Goal: Task Accomplishment & Management: Complete application form

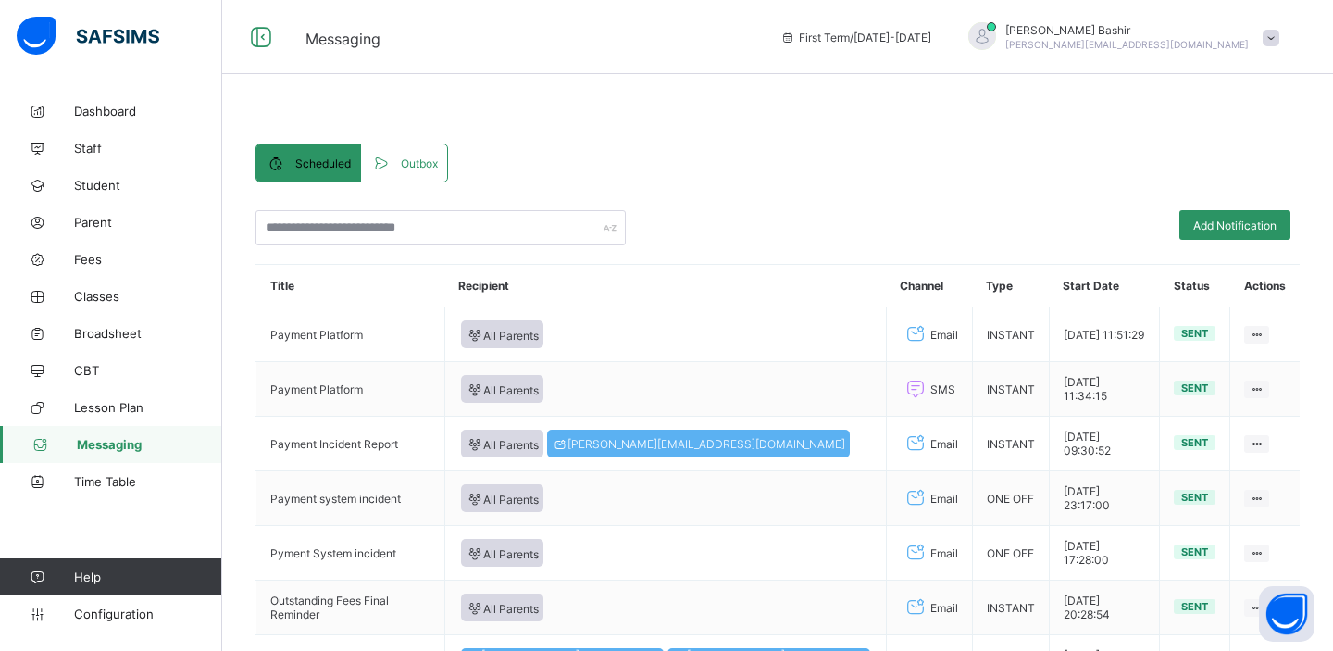
click at [398, 170] on span at bounding box center [385, 163] width 30 height 19
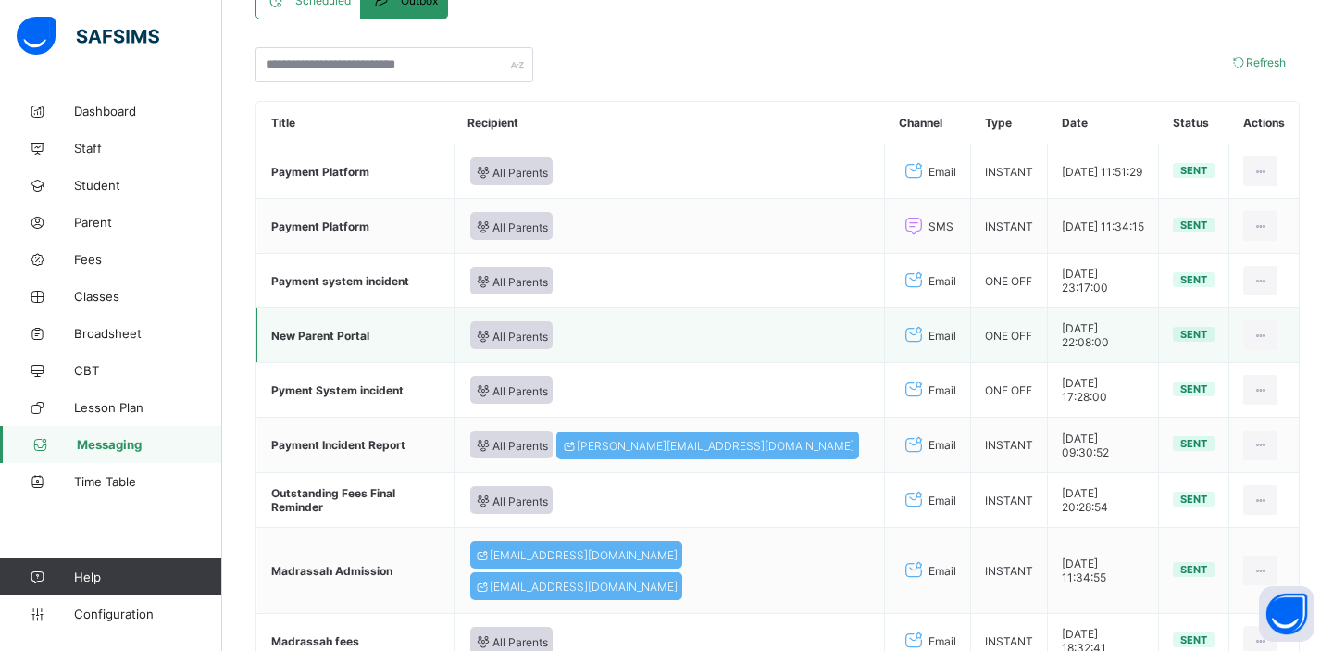
scroll to position [152, 0]
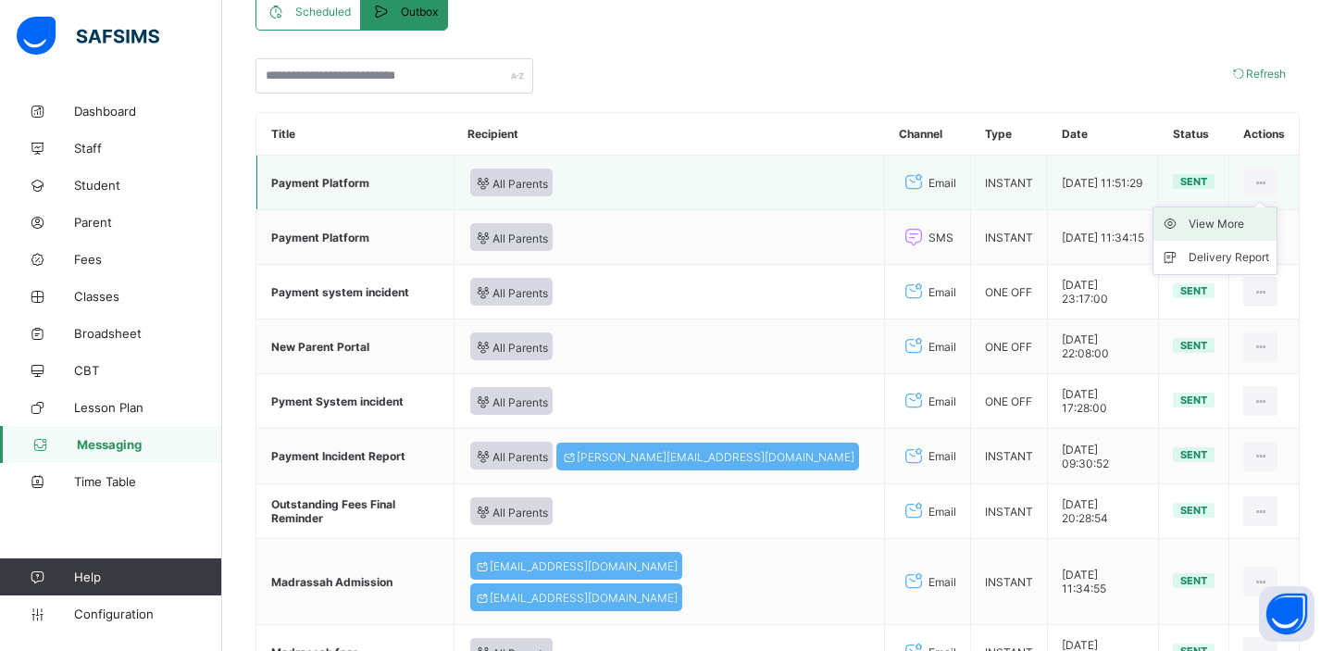
click at [1216, 226] on div "View More" at bounding box center [1228, 224] width 81 height 19
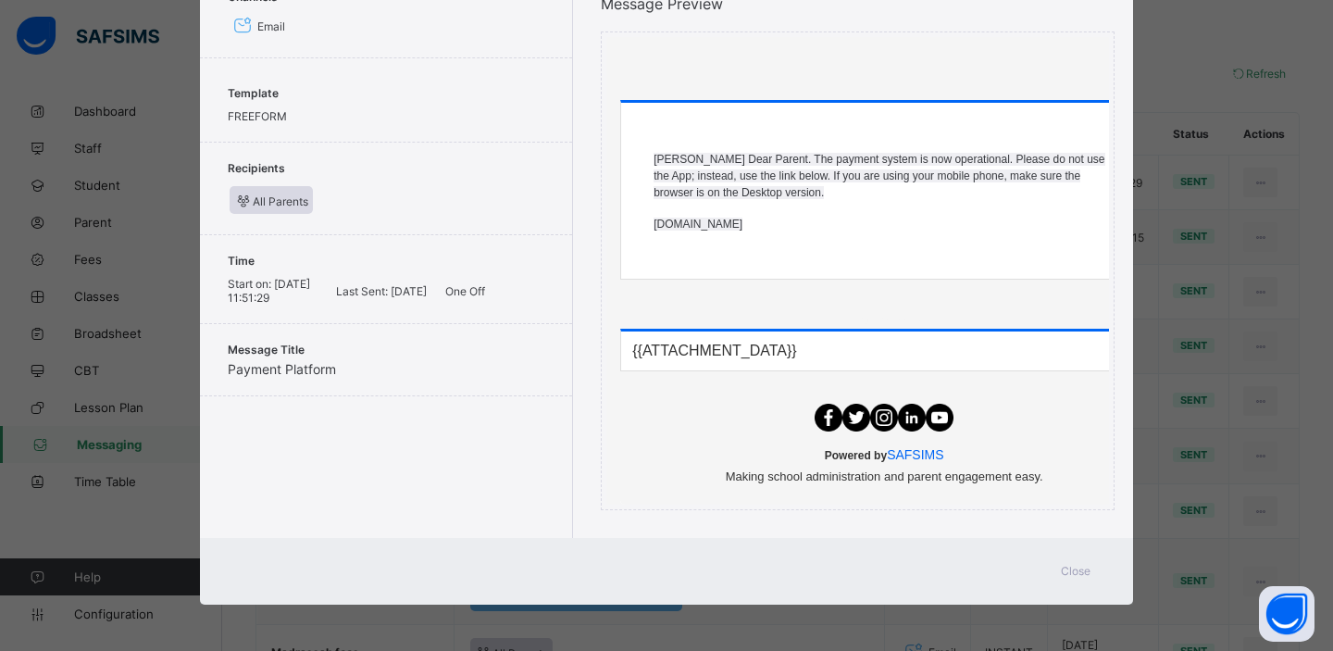
scroll to position [0, 0]
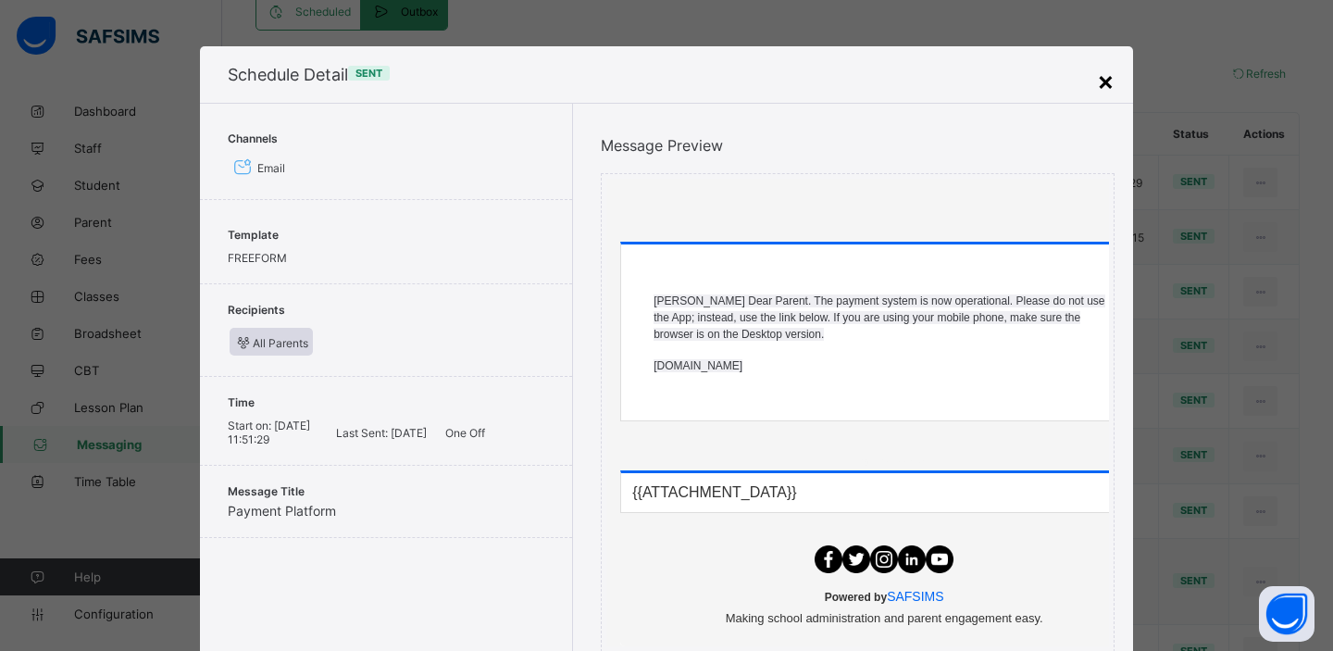
click at [1101, 82] on div "×" at bounding box center [1106, 80] width 18 height 31
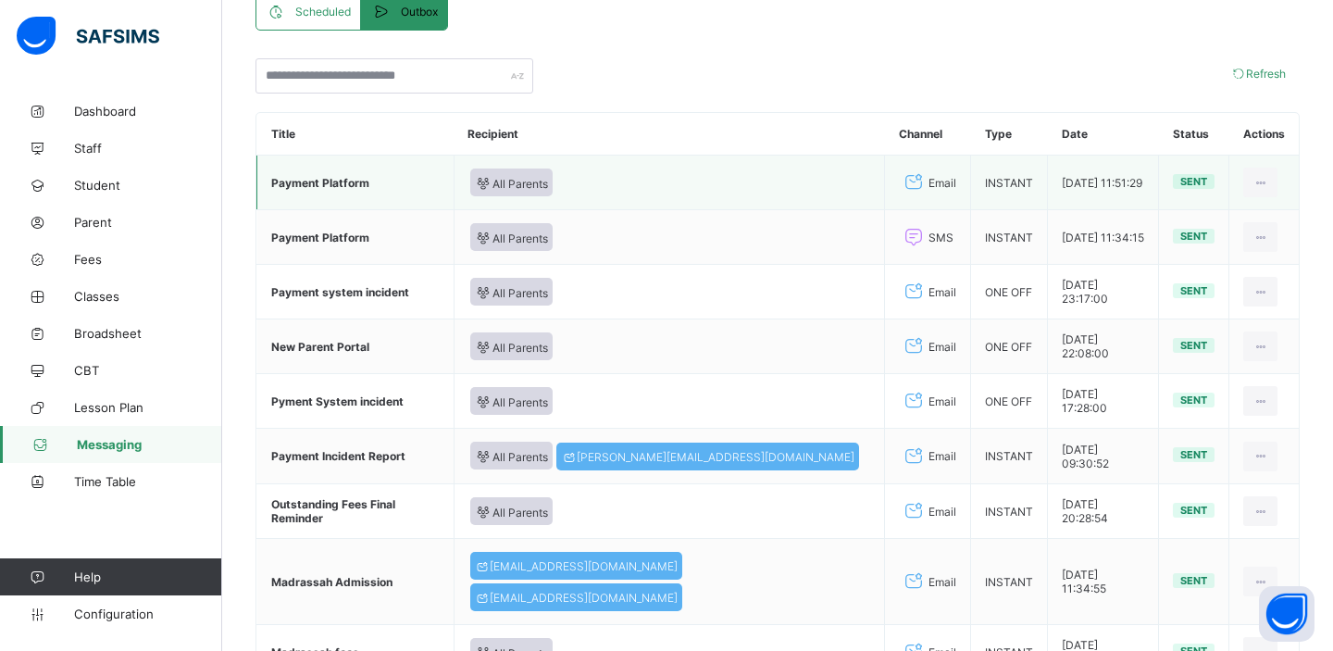
click at [1089, 184] on td "[DATE] 11:51:29" at bounding box center [1103, 182] width 111 height 55
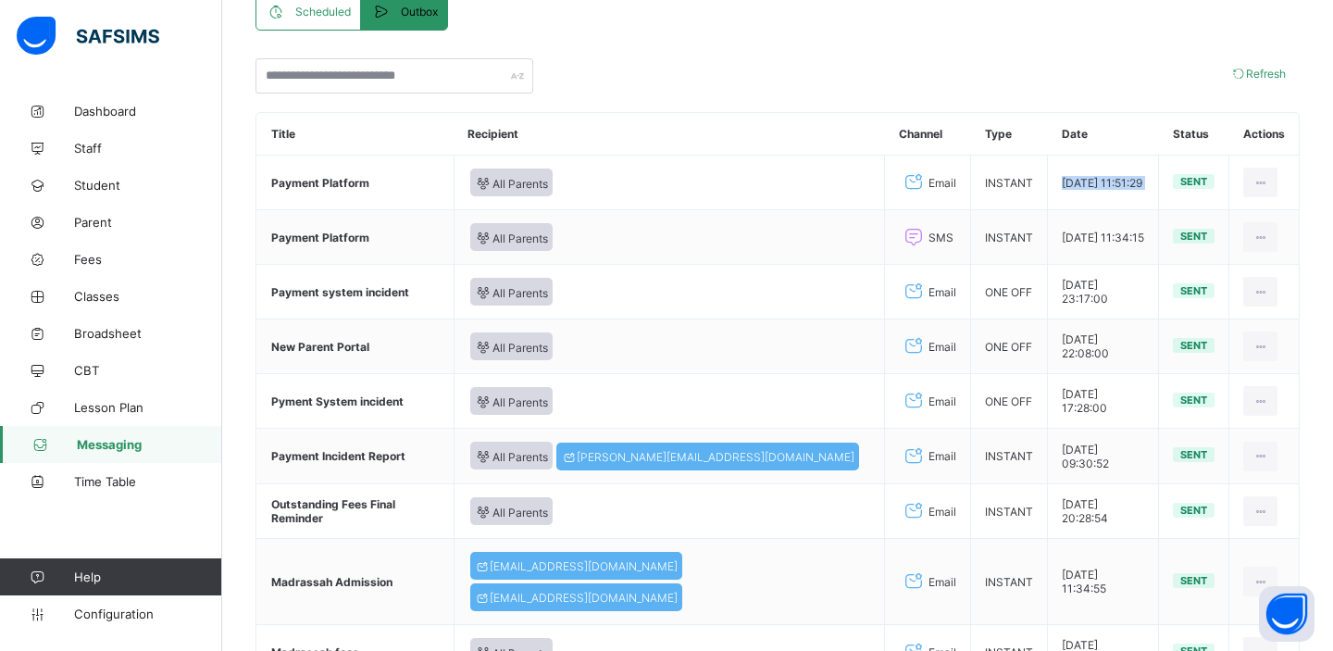
click at [301, 11] on span "Scheduled" at bounding box center [323, 12] width 56 height 14
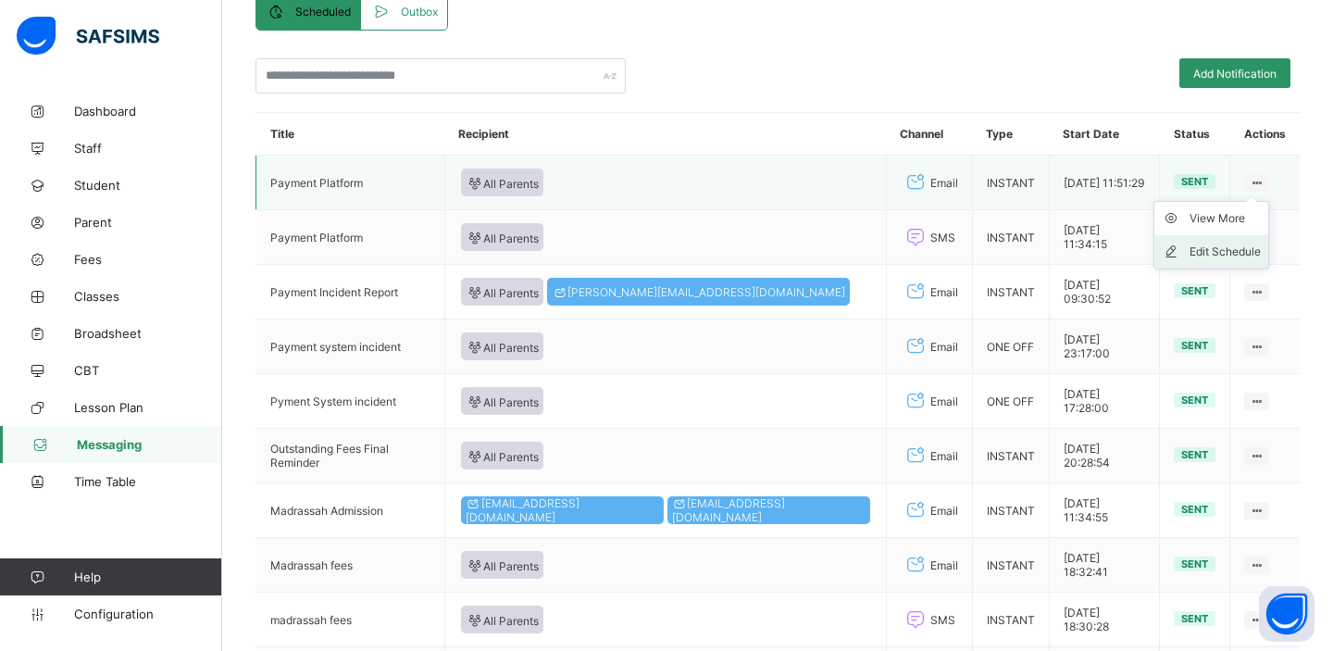
click at [1217, 248] on div "Edit Schedule" at bounding box center [1224, 251] width 71 height 19
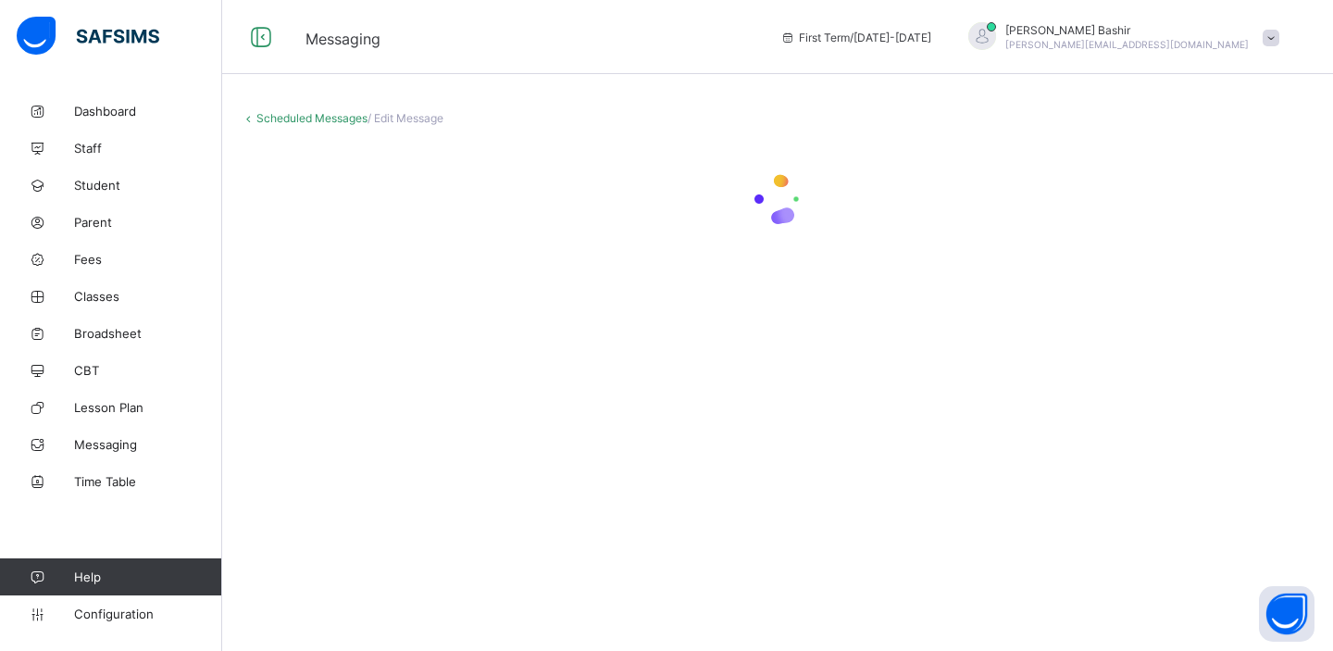
select select "*"
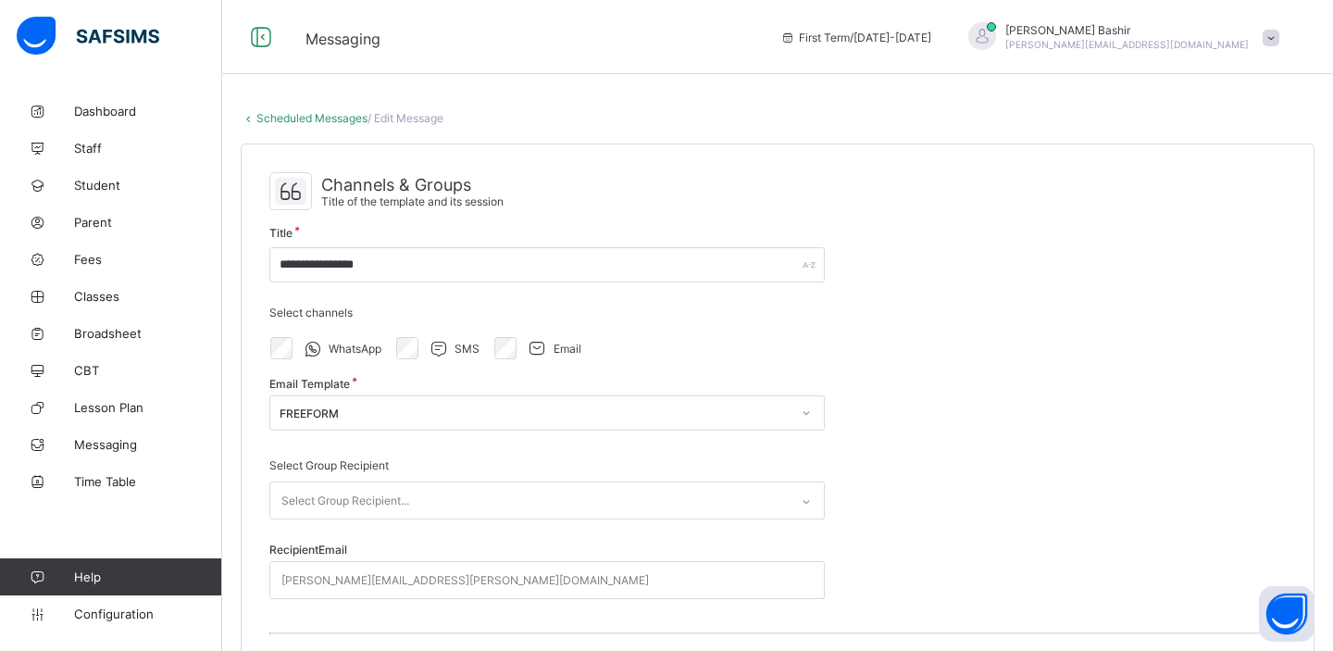
select select "****"
select select "*"
click at [345, 116] on link "Scheduled Messages" at bounding box center [311, 118] width 111 height 14
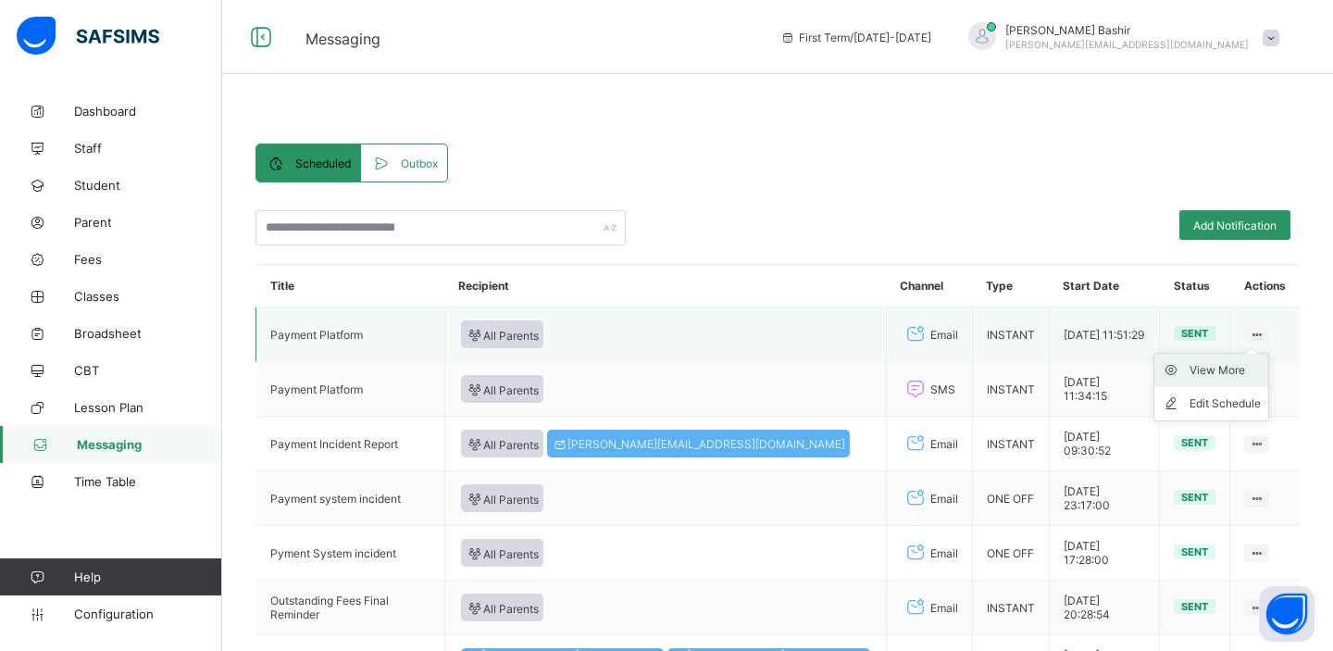
click at [1233, 377] on div "View More" at bounding box center [1224, 370] width 71 height 19
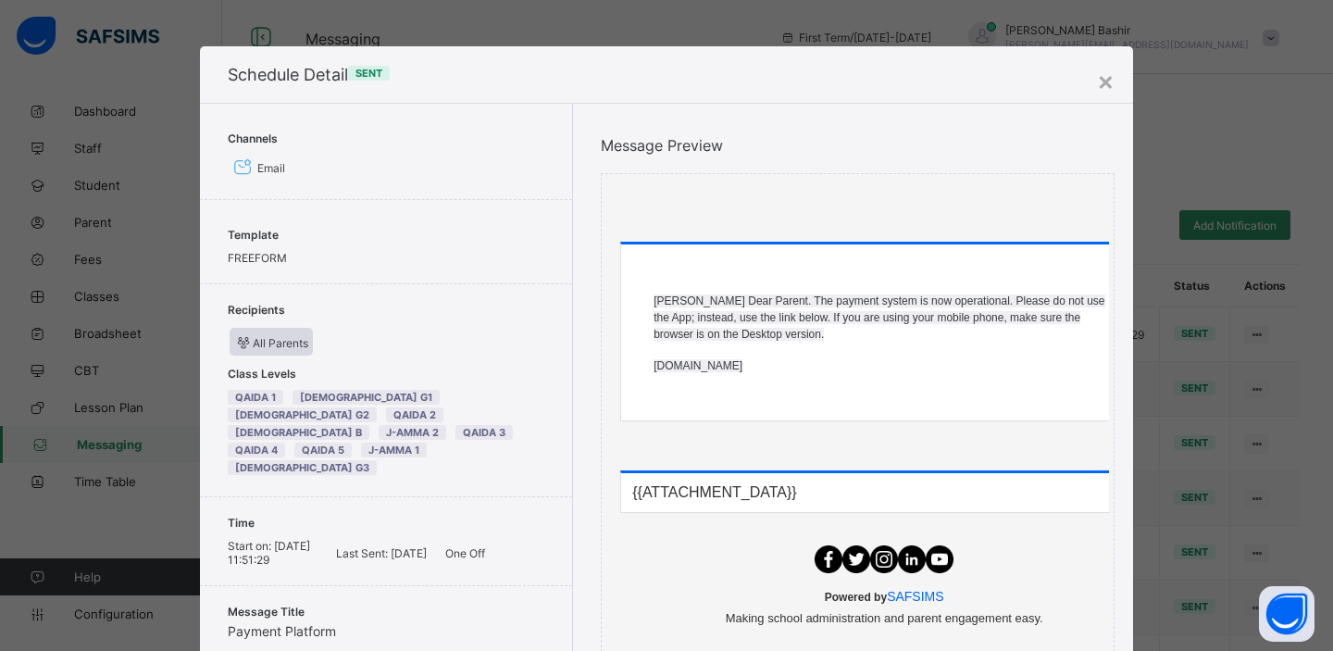
scroll to position [143, 0]
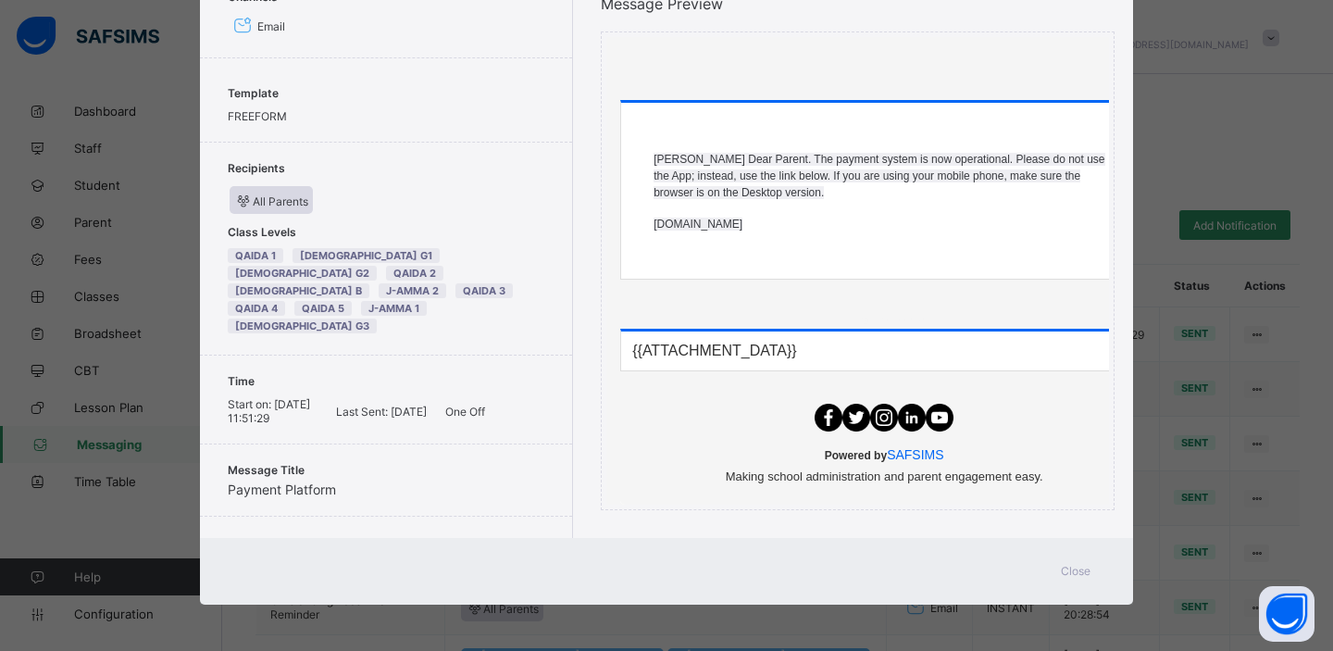
click at [1072, 573] on span "Close" at bounding box center [1076, 571] width 30 height 14
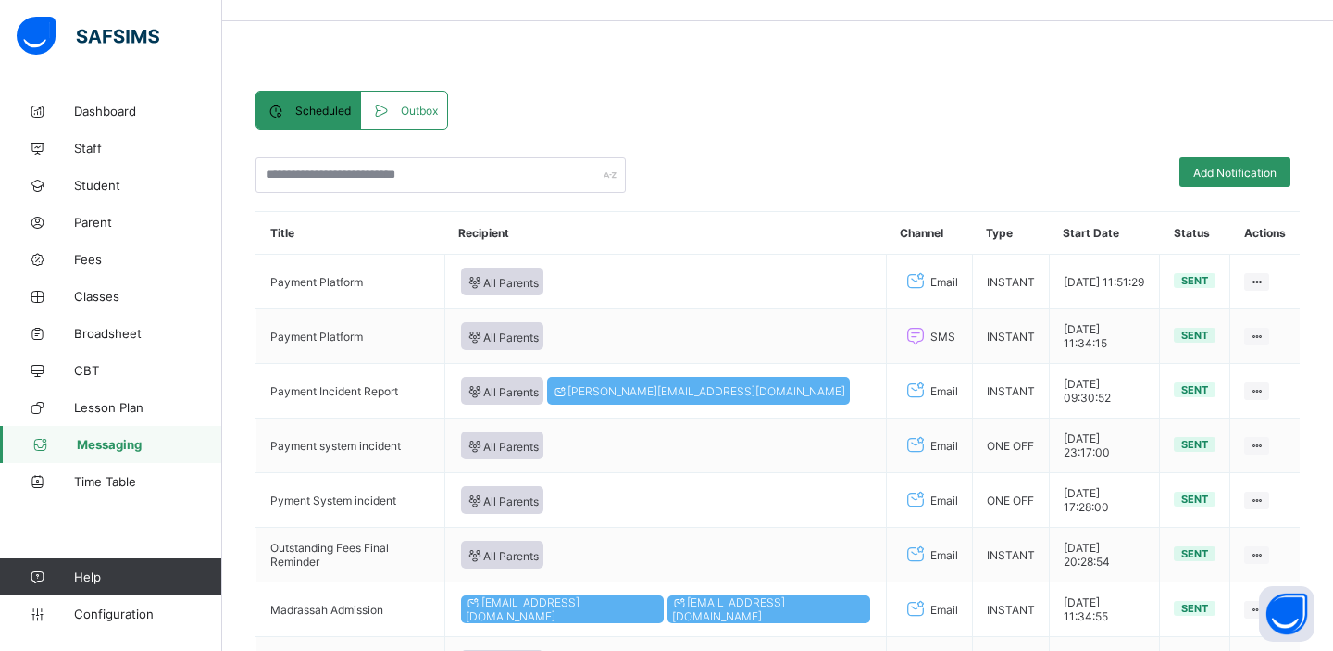
scroll to position [60, 0]
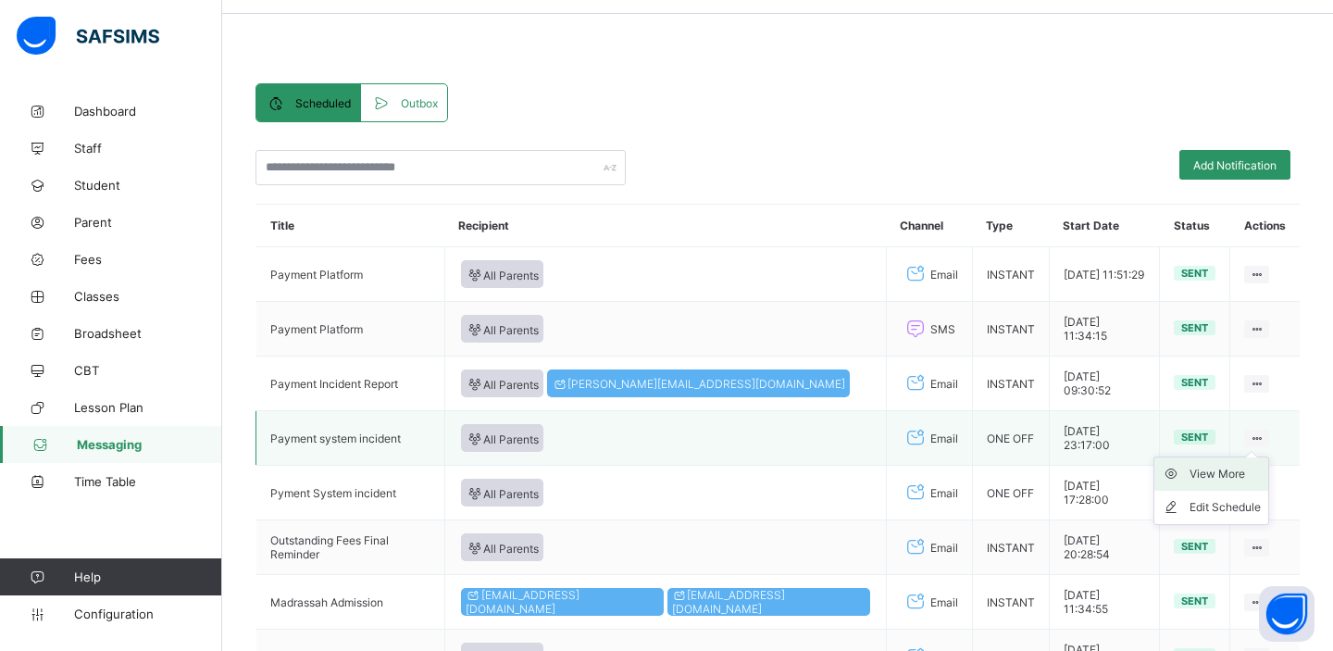
click at [1225, 477] on div "View More" at bounding box center [1224, 474] width 71 height 19
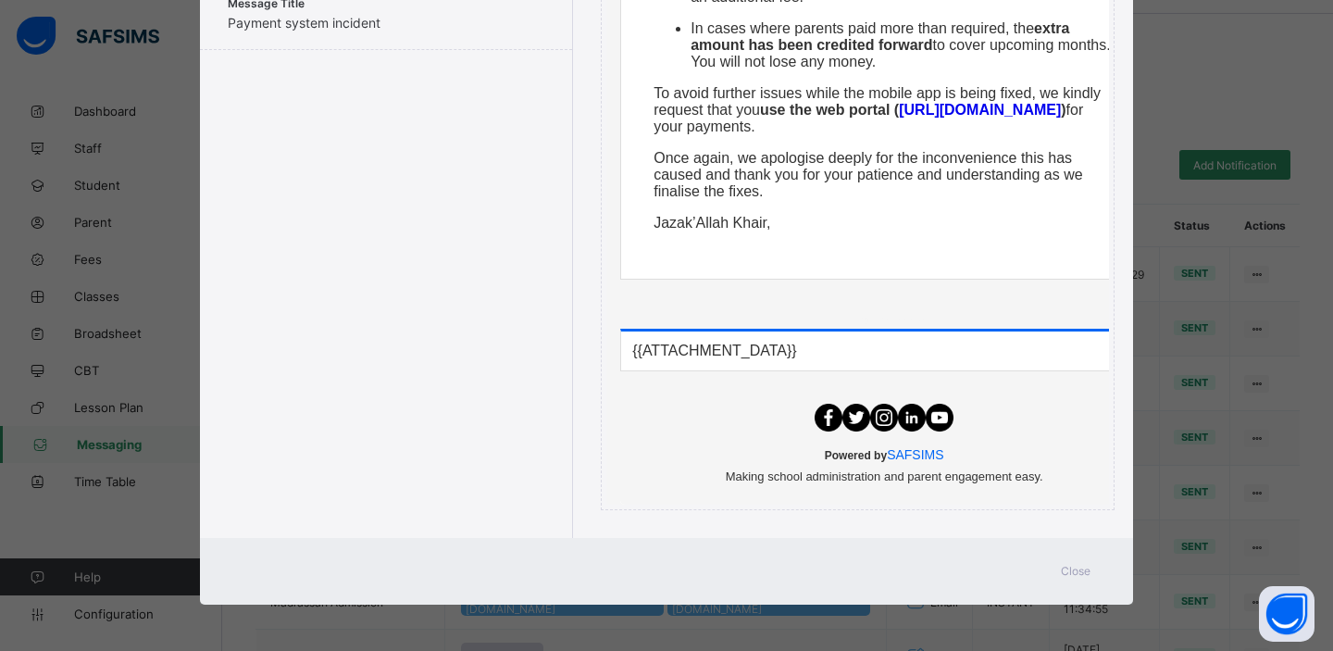
scroll to position [619, 0]
click at [1069, 574] on span "Close" at bounding box center [1076, 571] width 30 height 14
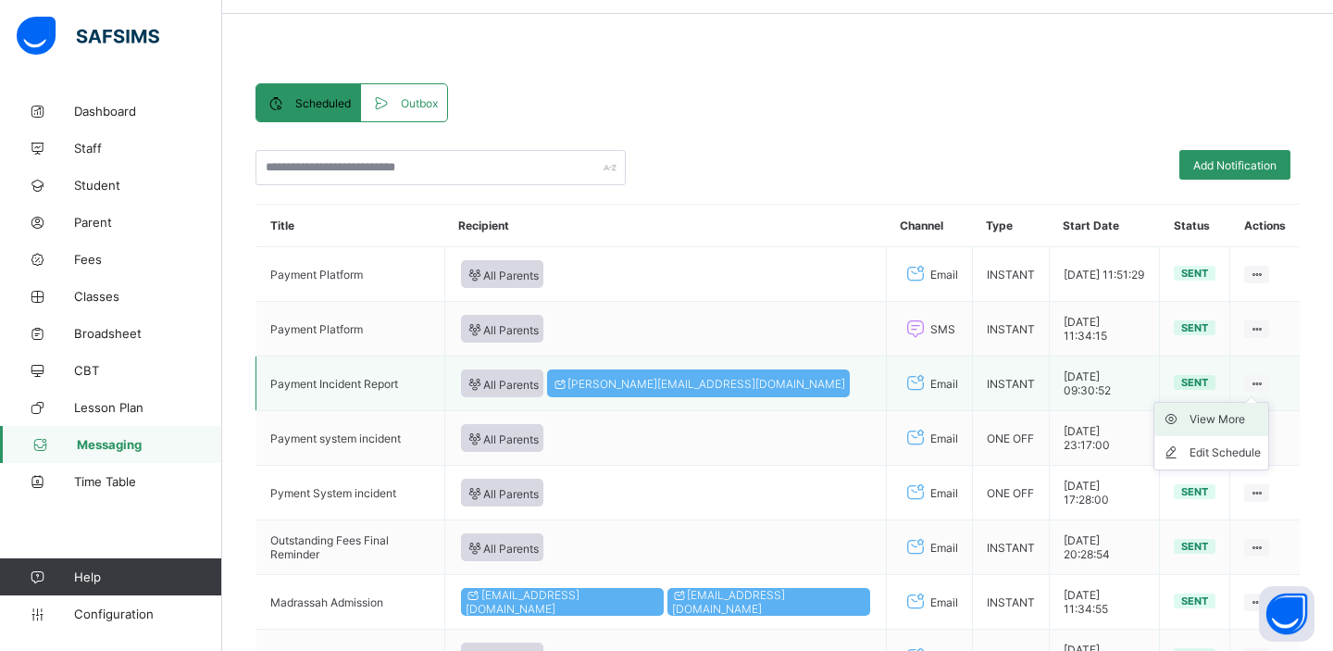
click at [1223, 425] on div "View More" at bounding box center [1224, 419] width 71 height 19
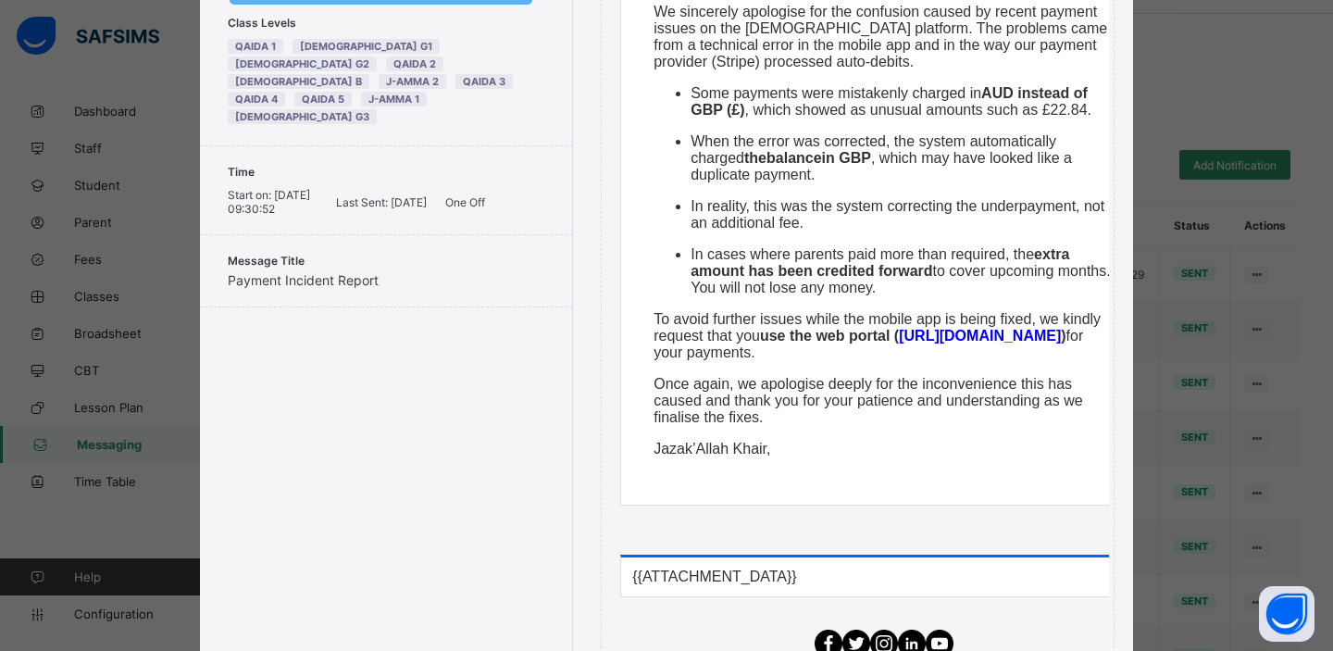
scroll to position [27, 0]
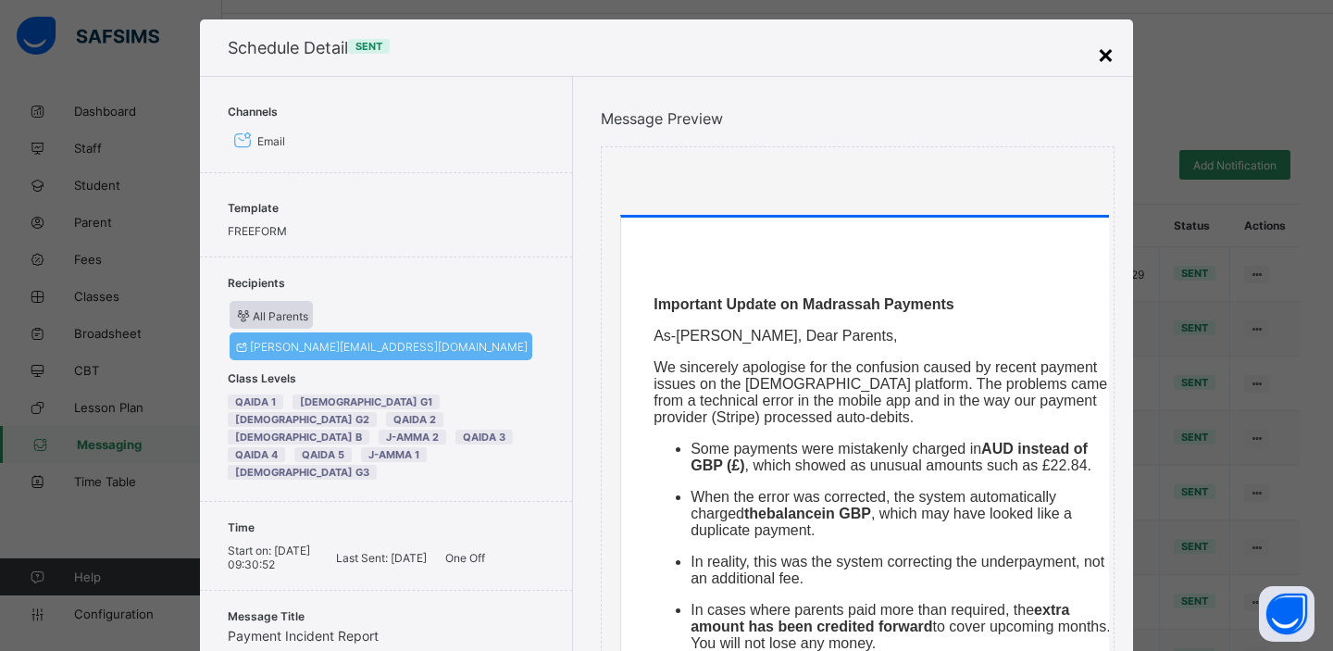
click at [1099, 60] on div "×" at bounding box center [1106, 53] width 18 height 31
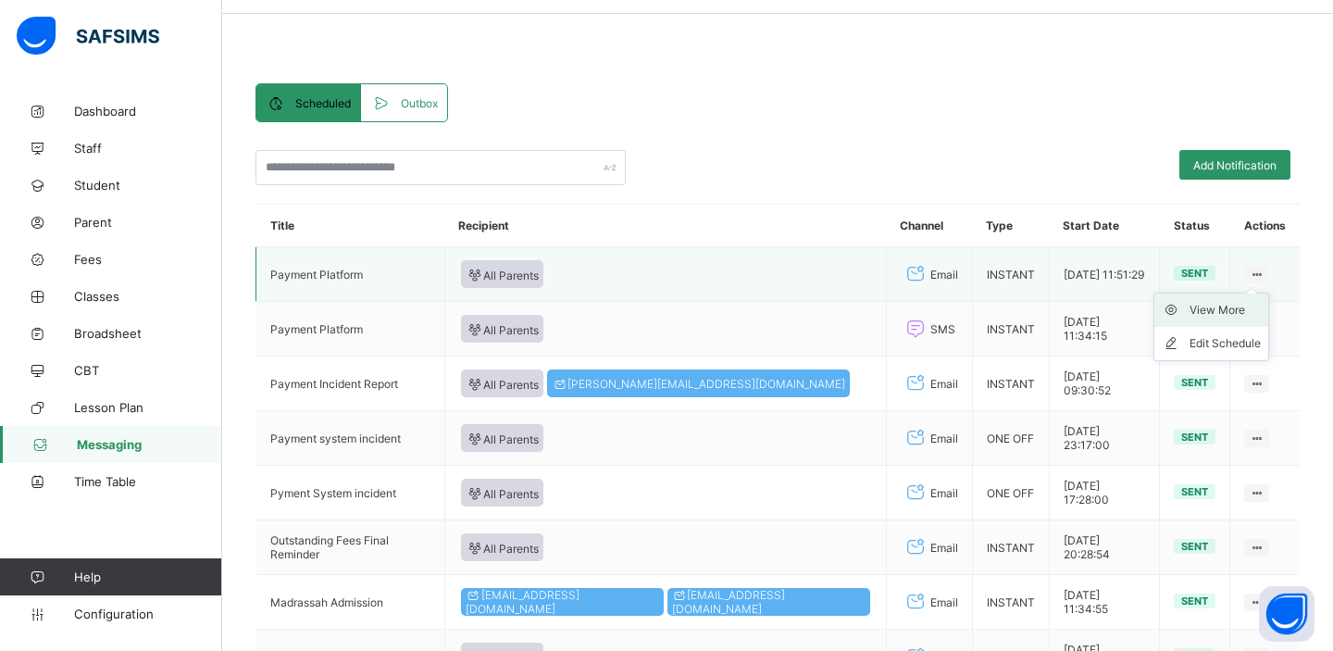
click at [1221, 317] on div "View More" at bounding box center [1224, 310] width 71 height 19
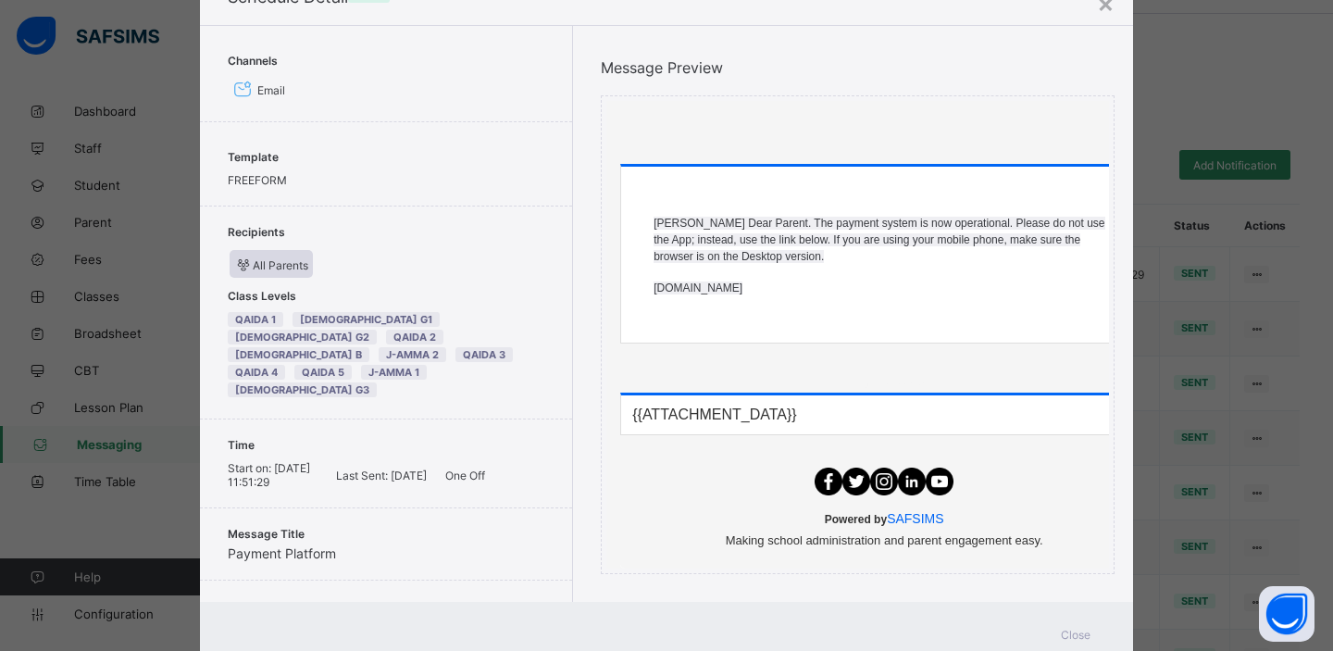
scroll to position [0, 0]
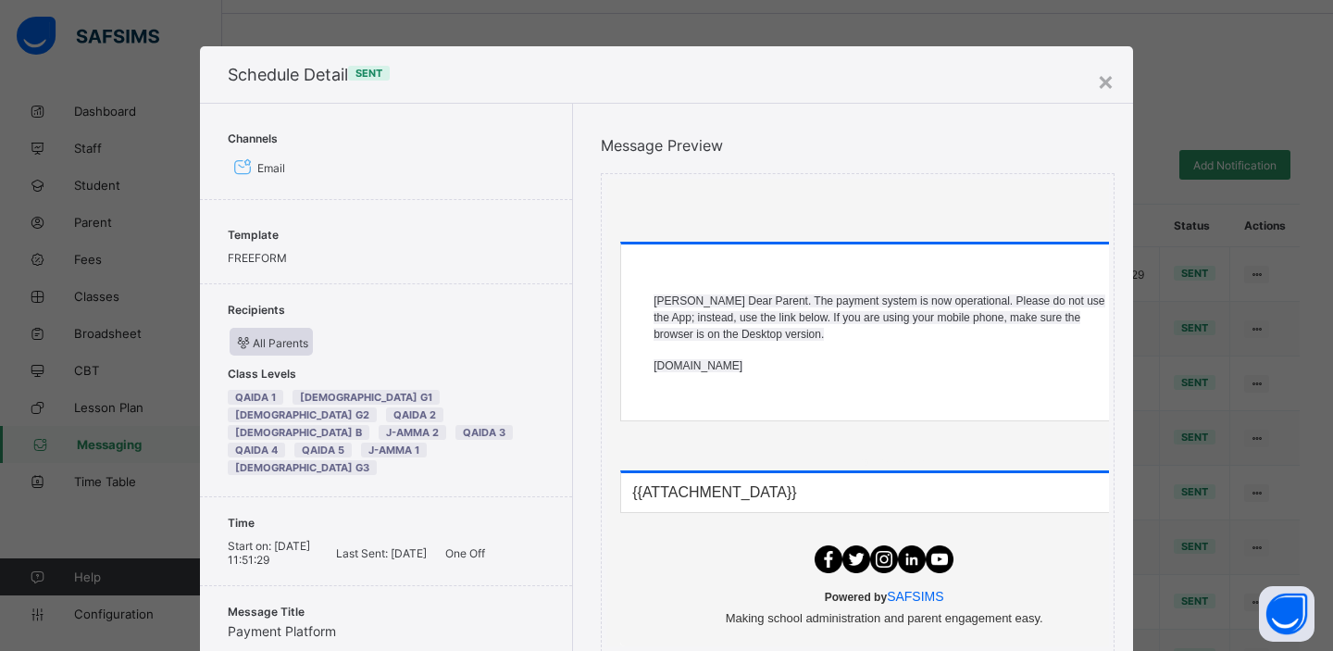
click at [925, 241] on td at bounding box center [883, 210] width 555 height 63
drag, startPoint x: 650, startPoint y: 305, endPoint x: 774, endPoint y: 366, distance: 138.2
click at [774, 366] on div "​ Asalaam Aleiykum Dear Parent. The payment system is now operational. Please d…" at bounding box center [884, 332] width 526 height 176
copy div "Asalaam Aleiykum Dear Parent. The payment system is now operational. Please do …"
click at [1101, 81] on div "×" at bounding box center [1106, 80] width 18 height 31
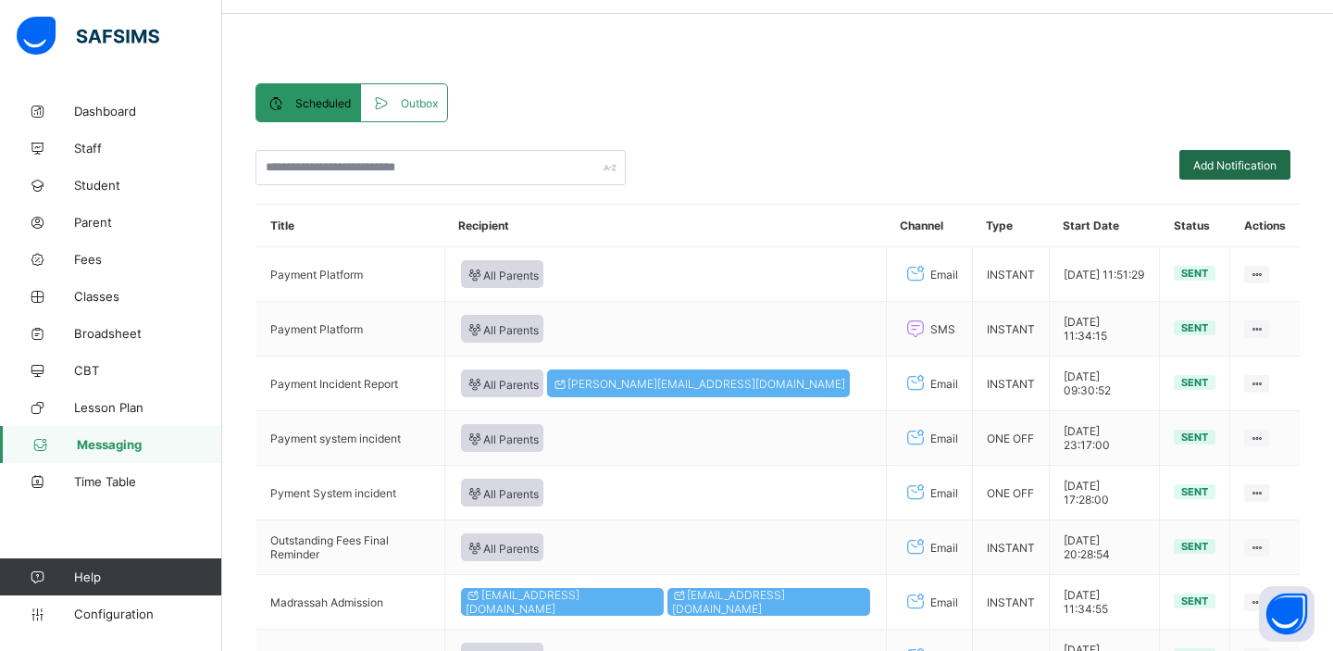
click at [1212, 160] on span "Add Notification" at bounding box center [1234, 165] width 83 height 14
select select "*"
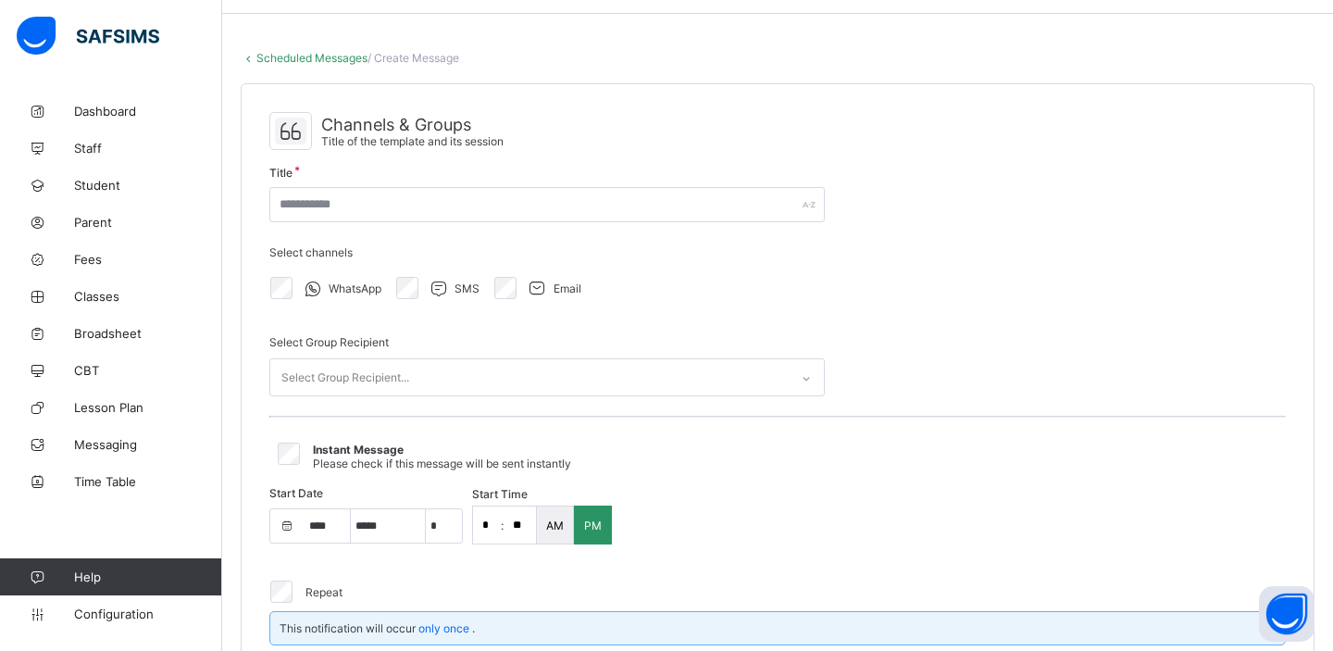
select select "****"
select select "*"
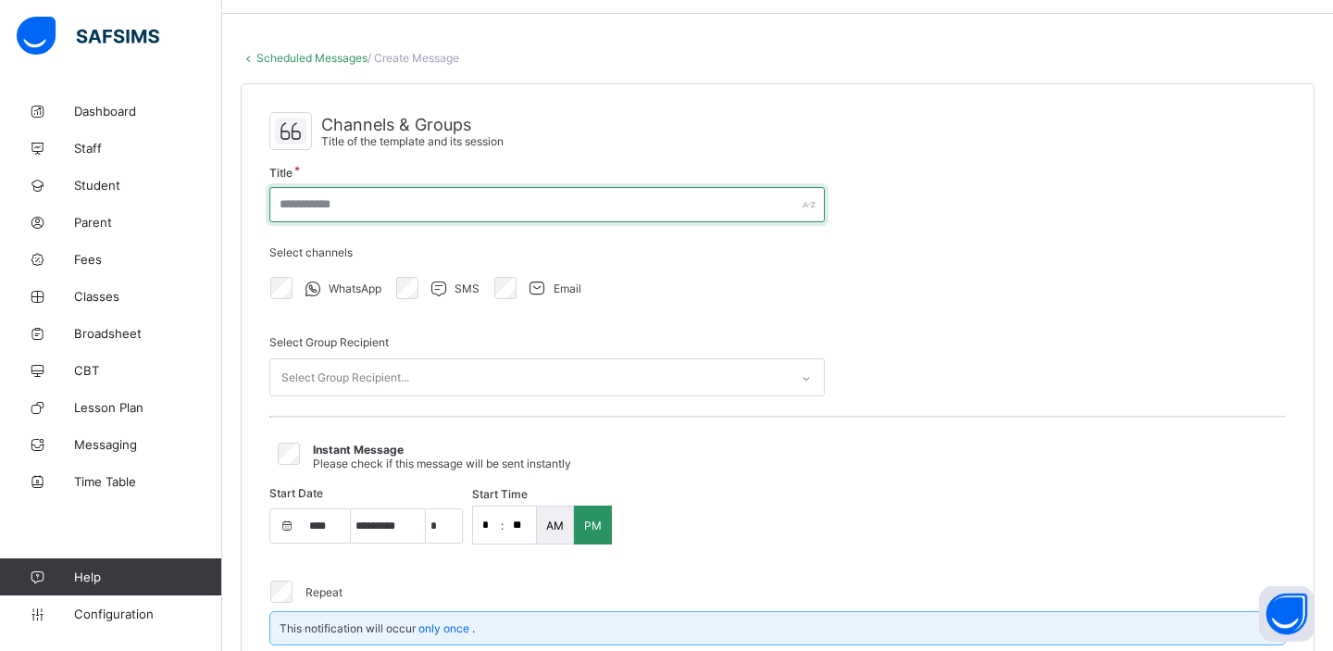
click at [657, 209] on input "text" at bounding box center [546, 204] width 555 height 35
type input "**********"
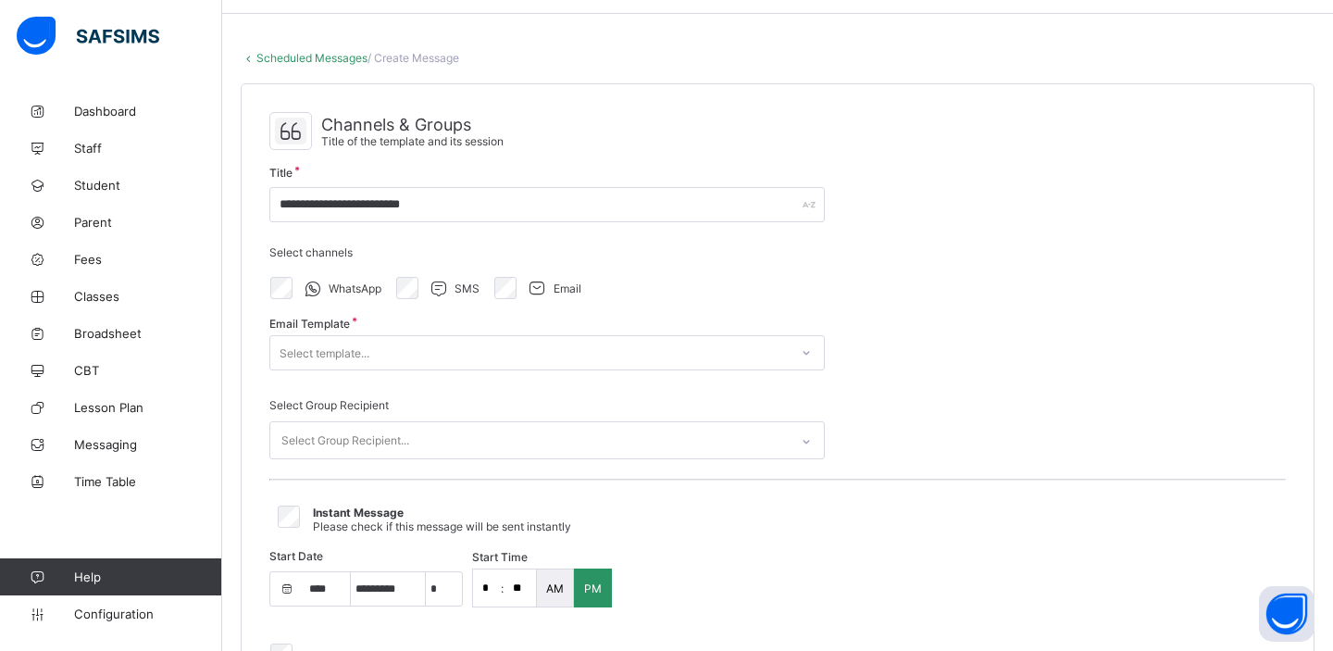
click at [418, 350] on div "Select template..." at bounding box center [529, 353] width 518 height 26
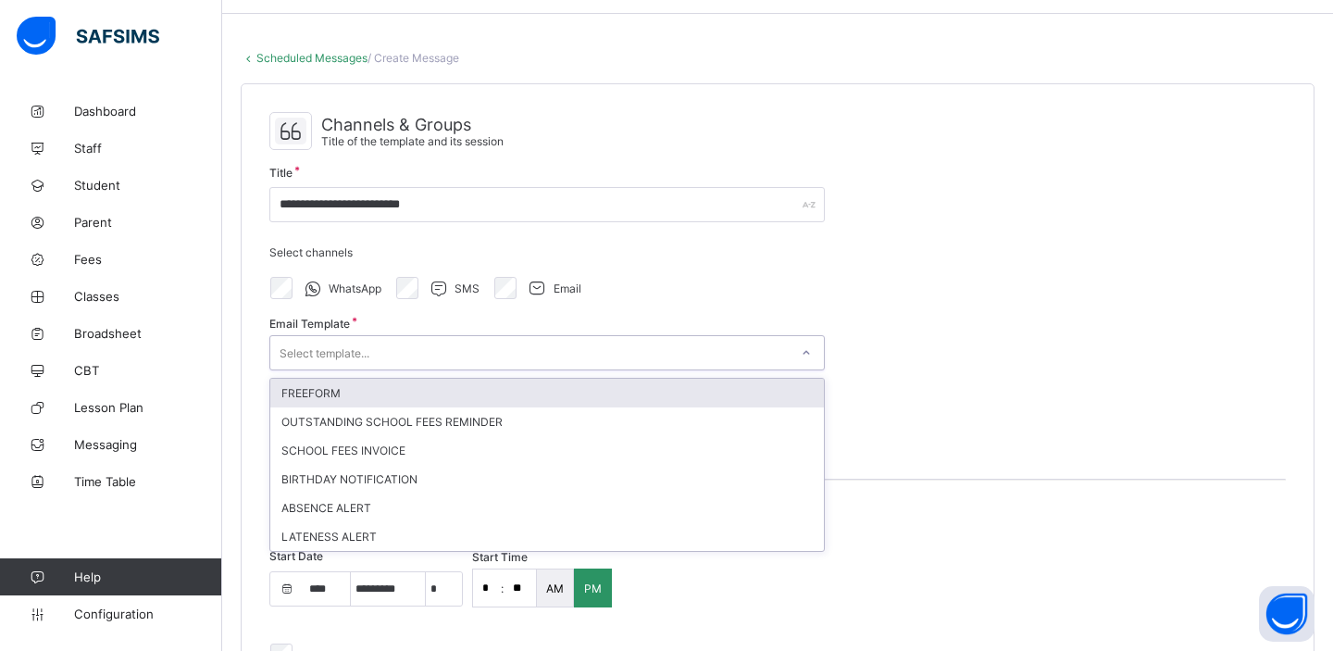
click at [421, 384] on div "FREEFORM" at bounding box center [546, 393] width 553 height 29
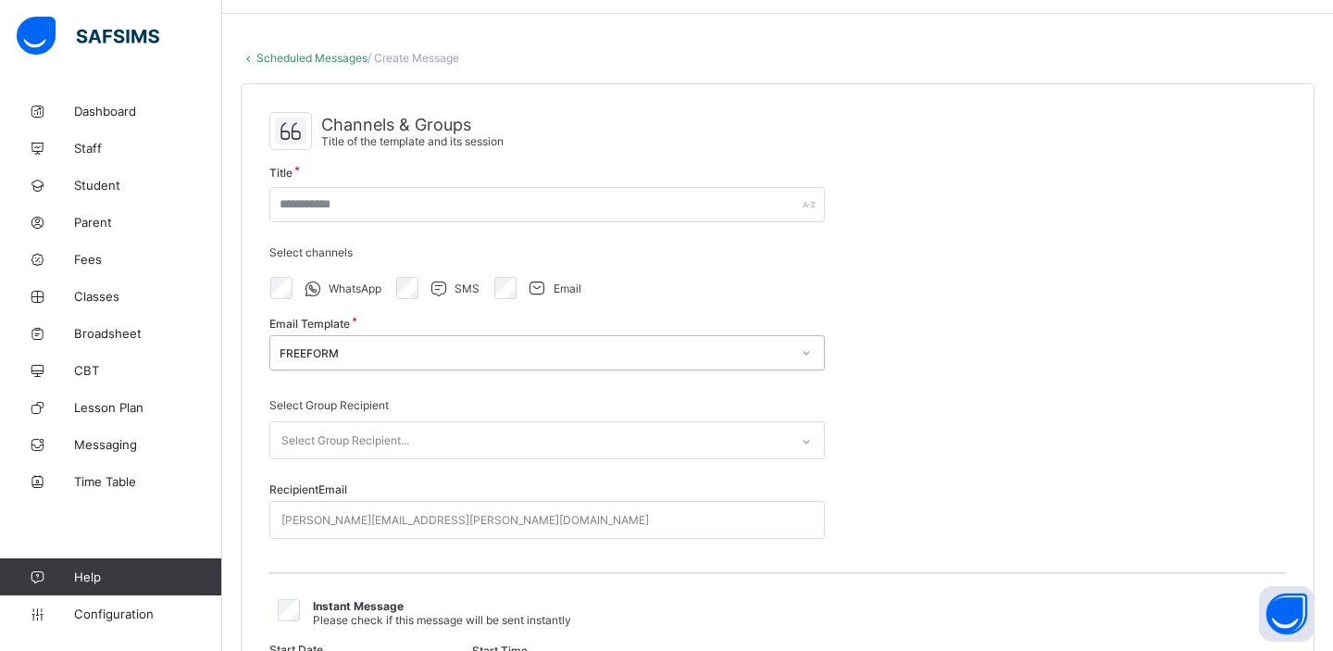
click at [400, 446] on div "Select Group Recipient..." at bounding box center [345, 440] width 128 height 35
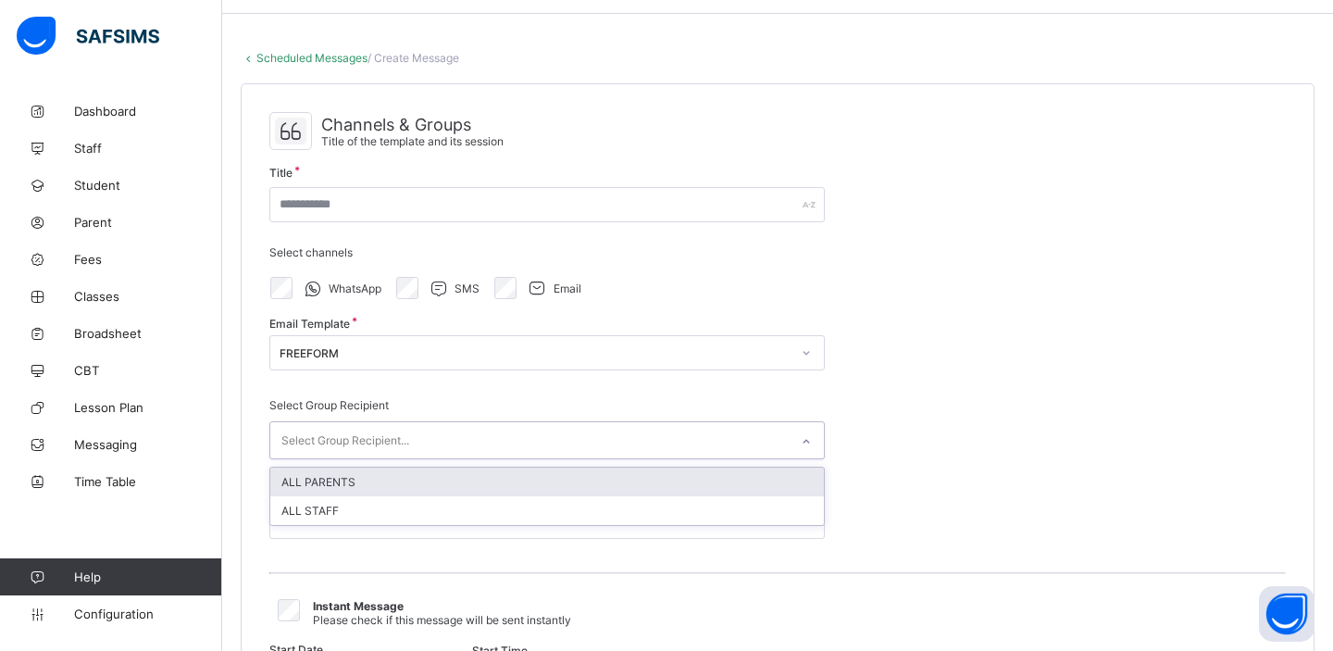
click at [366, 481] on div "ALL PARENTS" at bounding box center [546, 481] width 553 height 29
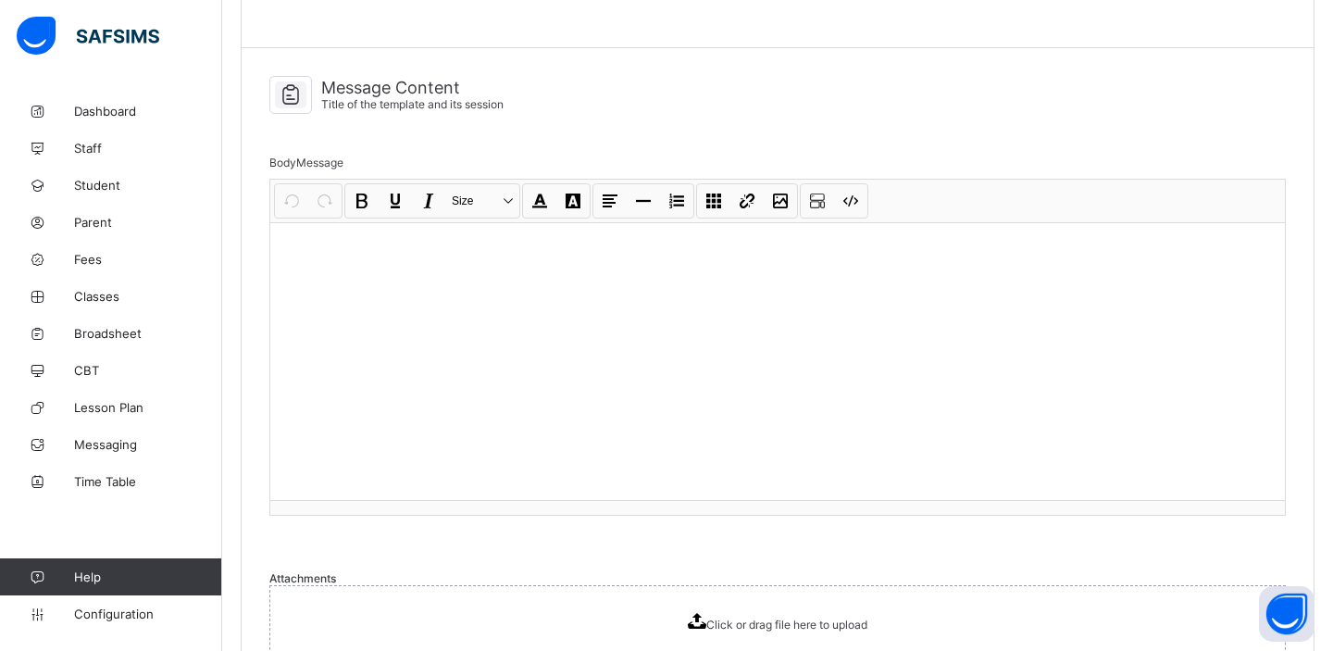
scroll to position [871, 0]
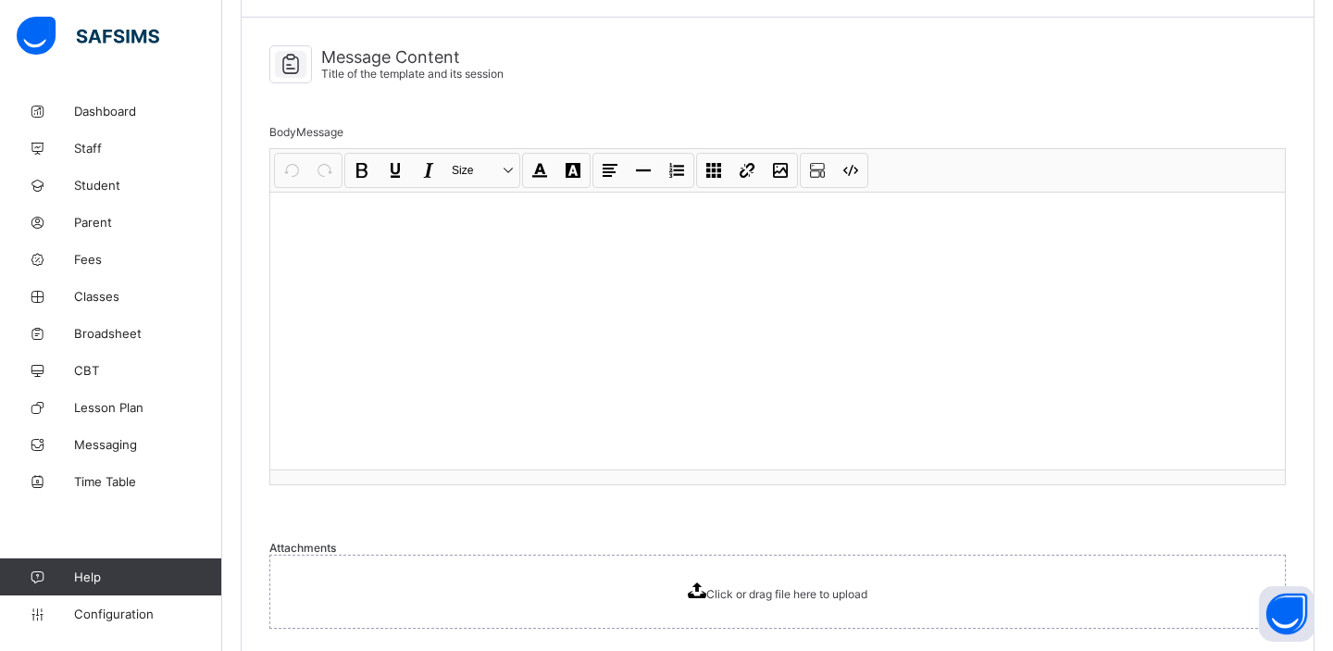
click at [623, 246] on div at bounding box center [777, 331] width 1014 height 278
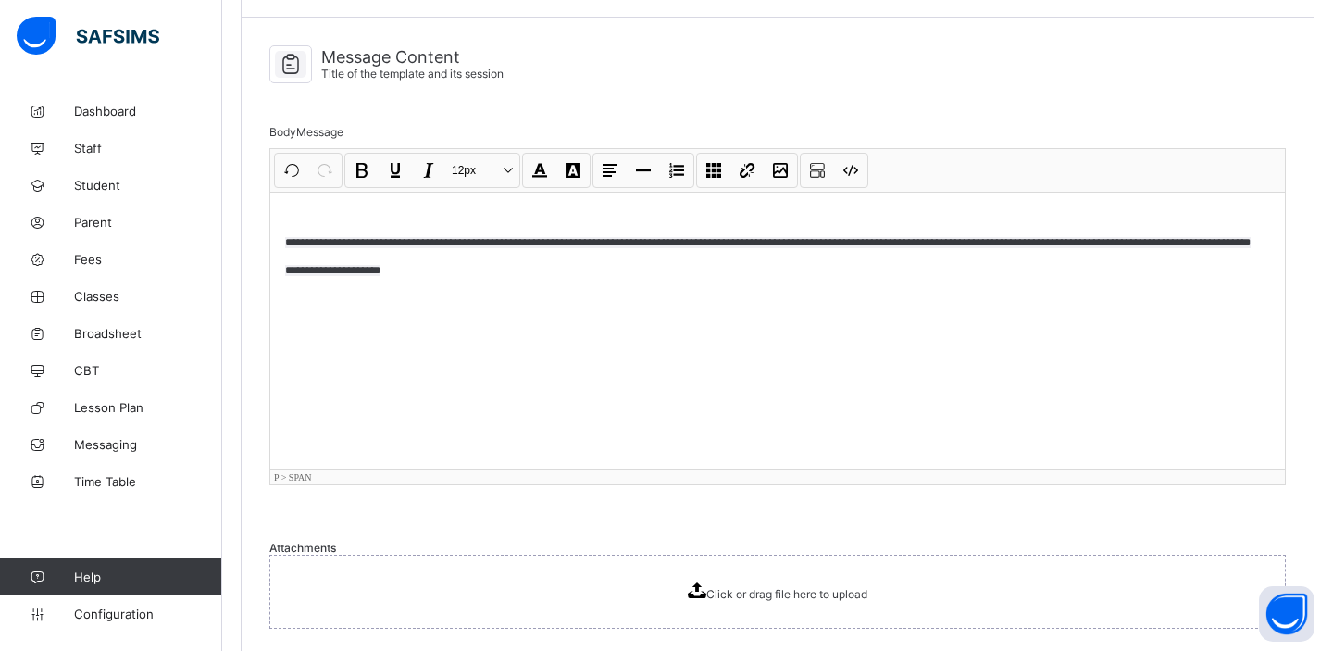
click at [445, 237] on span "**********" at bounding box center [767, 242] width 965 height 11
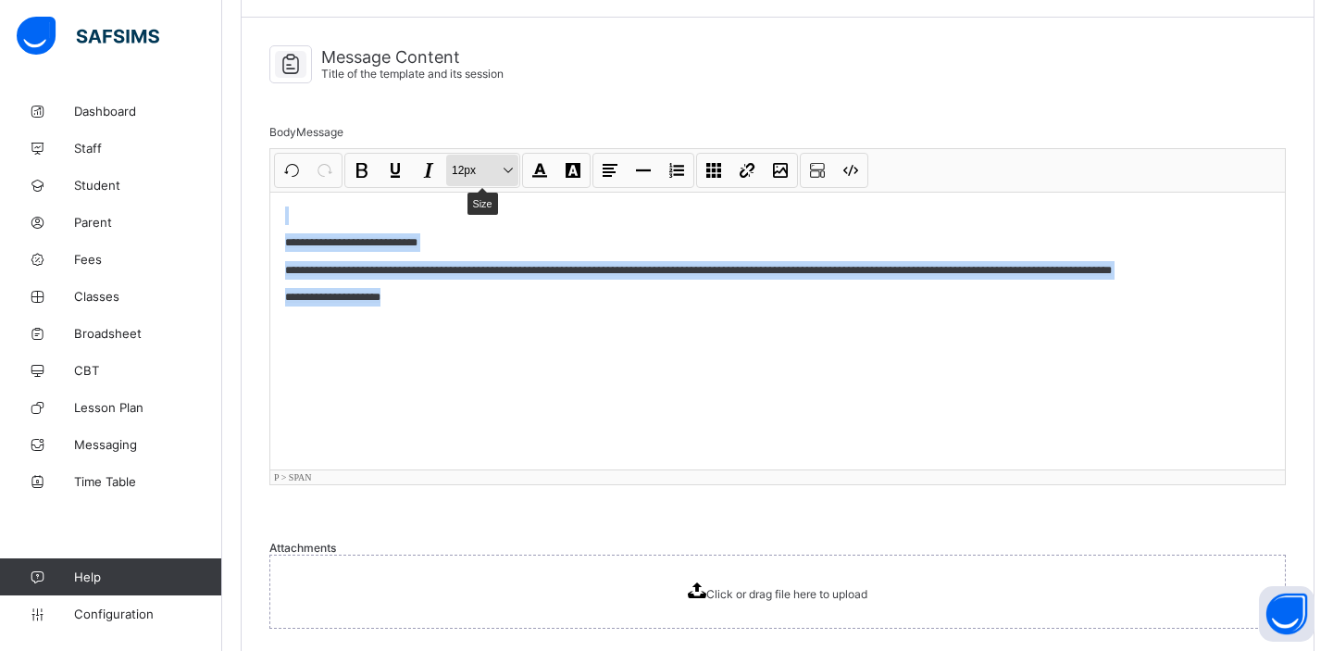
click at [511, 155] on button "12px Size" at bounding box center [482, 170] width 72 height 31
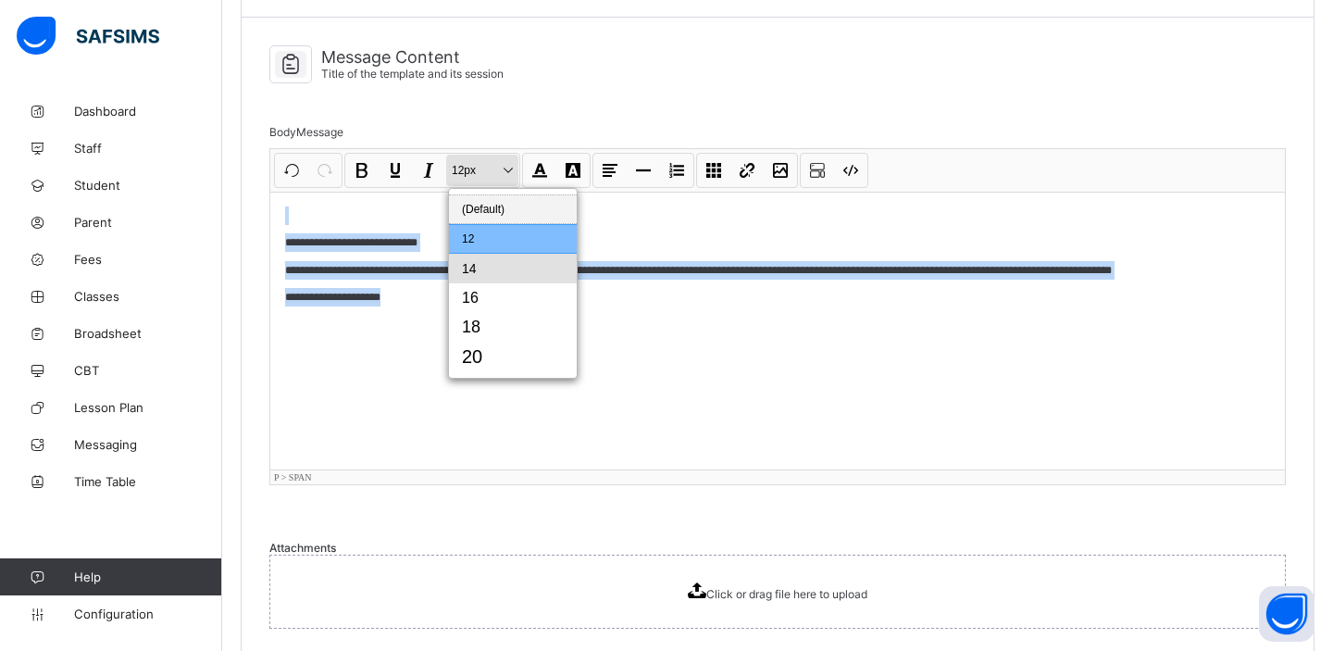
click at [487, 254] on button "14" at bounding box center [513, 269] width 128 height 30
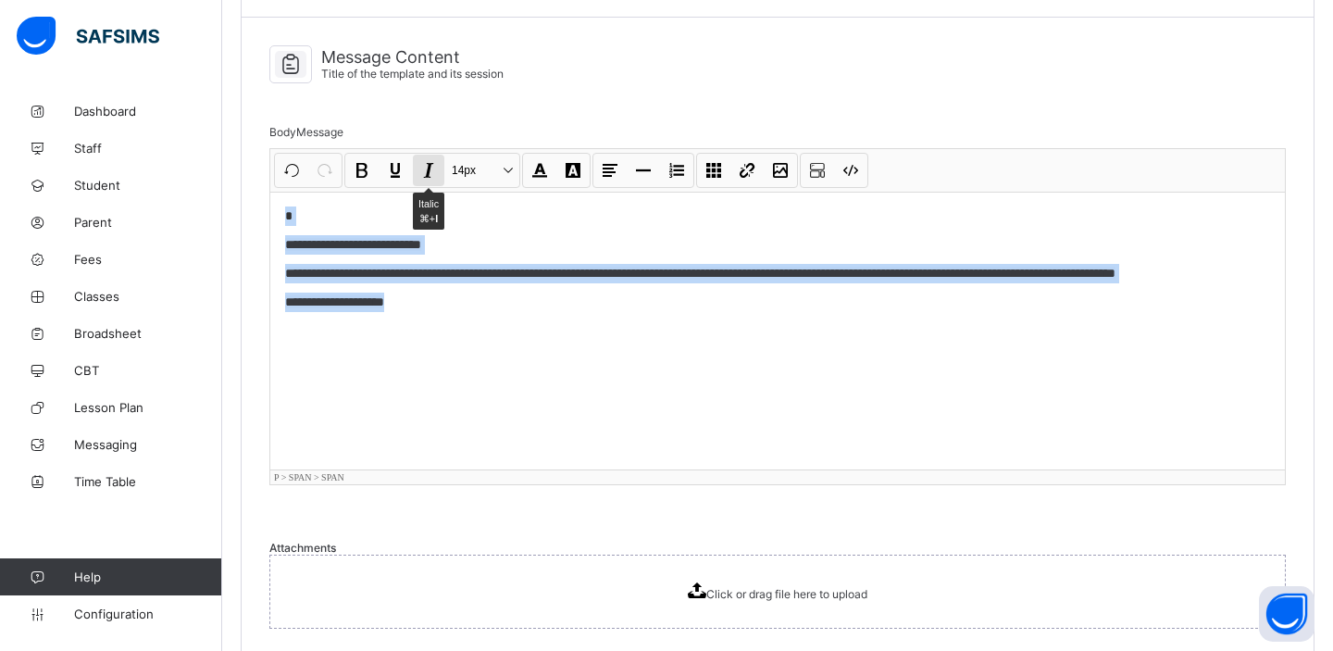
click at [424, 155] on button "Italic ⌘+ I" at bounding box center [428, 170] width 31 height 31
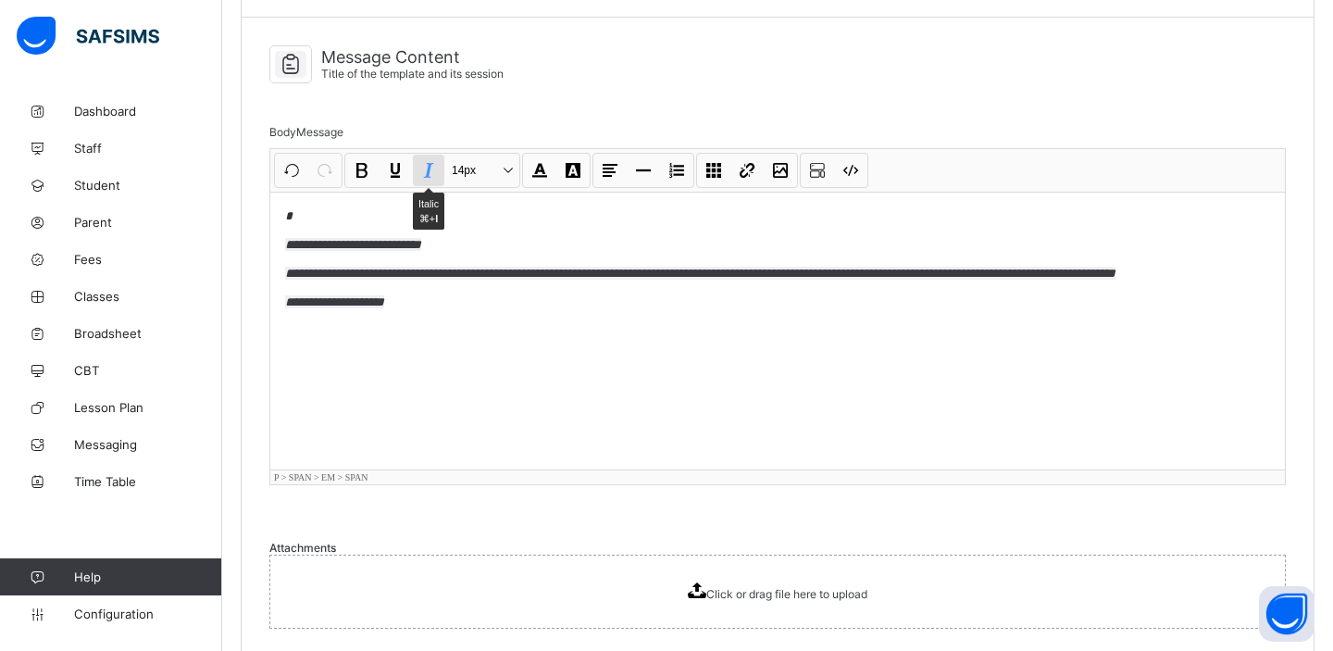
click at [424, 155] on button "Italic ⌘+ I" at bounding box center [428, 170] width 31 height 31
click at [399, 155] on button "Underline ⌘+ U" at bounding box center [394, 170] width 31 height 31
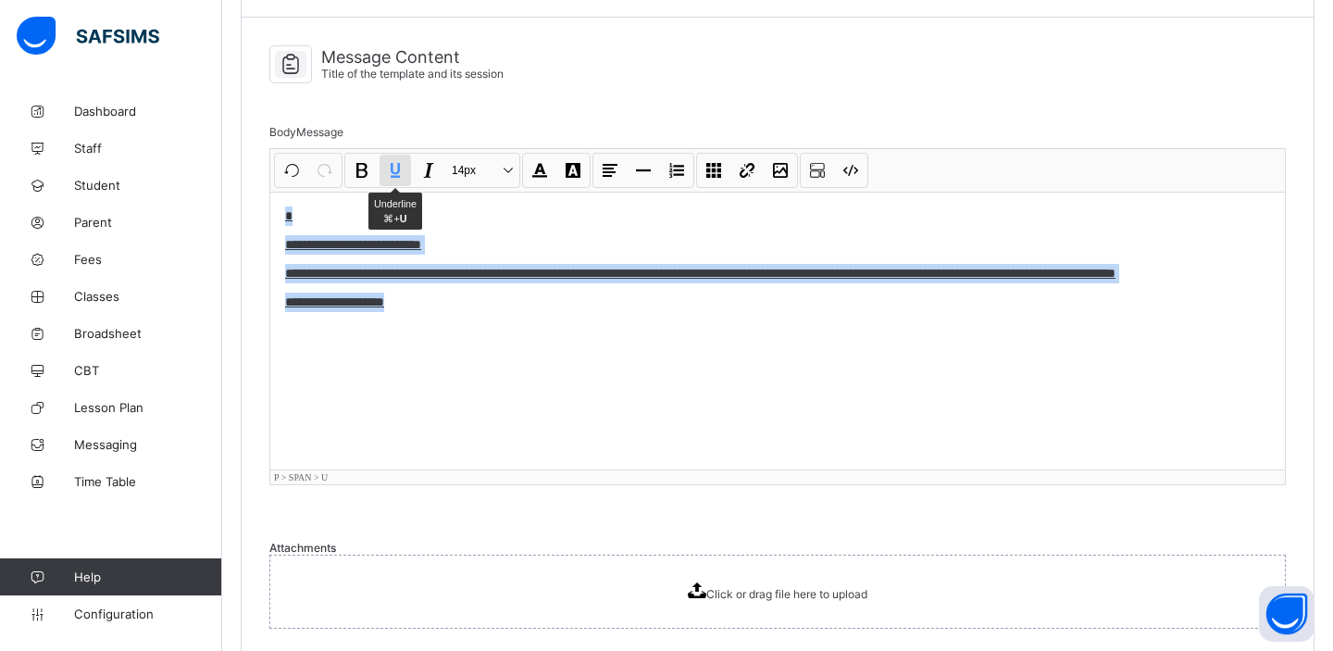
click at [399, 155] on button "Underline ⌘+ U" at bounding box center [394, 170] width 31 height 31
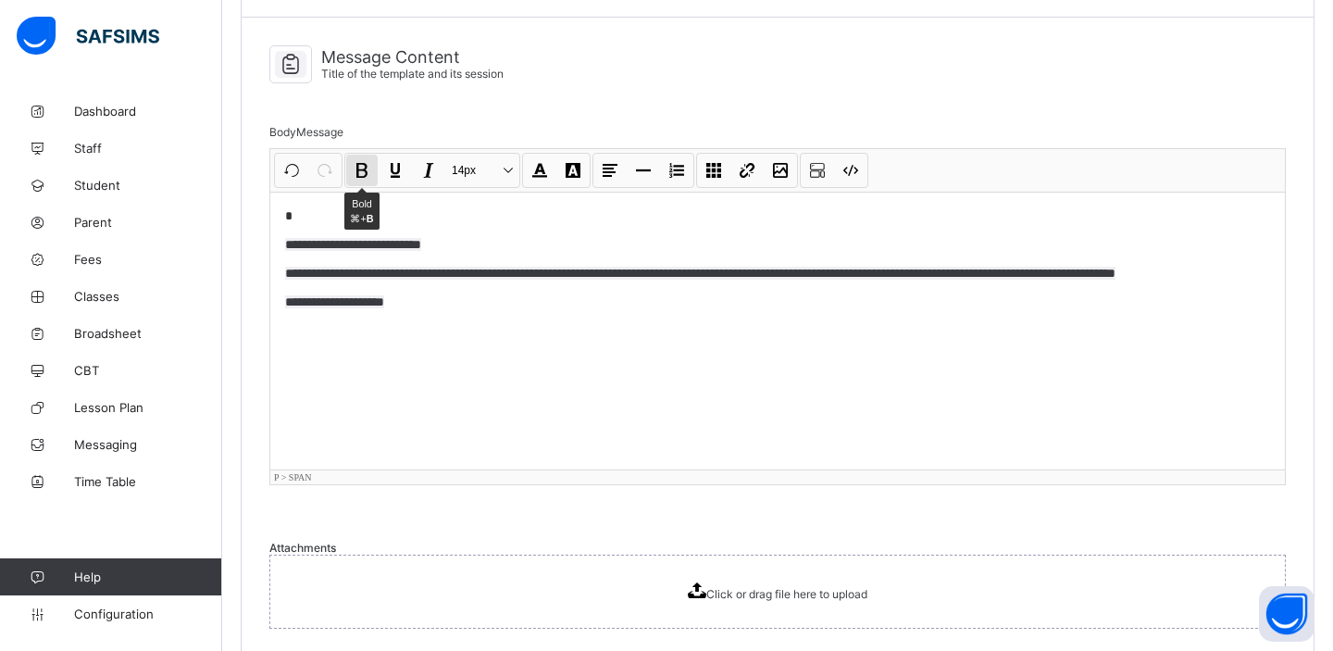
click at [376, 155] on button "Bold ⌘+ B" at bounding box center [361, 170] width 31 height 31
click at [605, 292] on p "**********" at bounding box center [777, 301] width 985 height 19
click at [652, 267] on span "**********" at bounding box center [700, 273] width 830 height 13
click at [886, 267] on span "**********" at bounding box center [716, 273] width 863 height 13
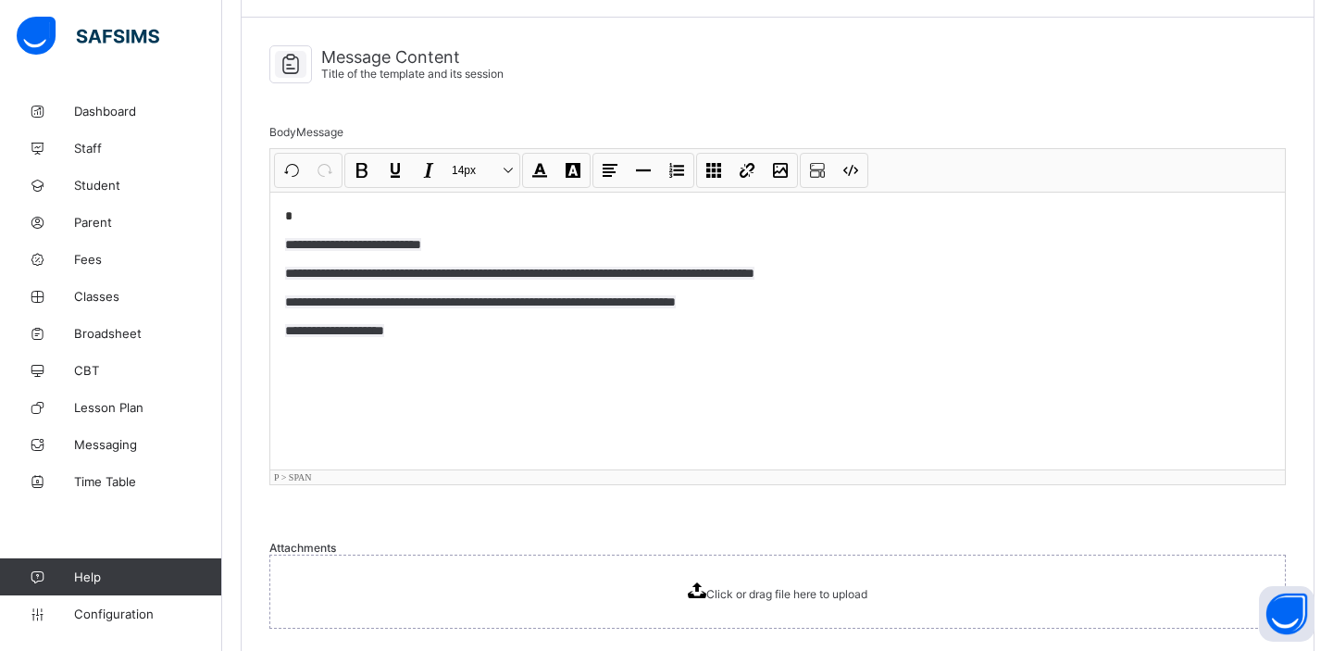
click at [691, 334] on div "**********" at bounding box center [777, 331] width 1014 height 278
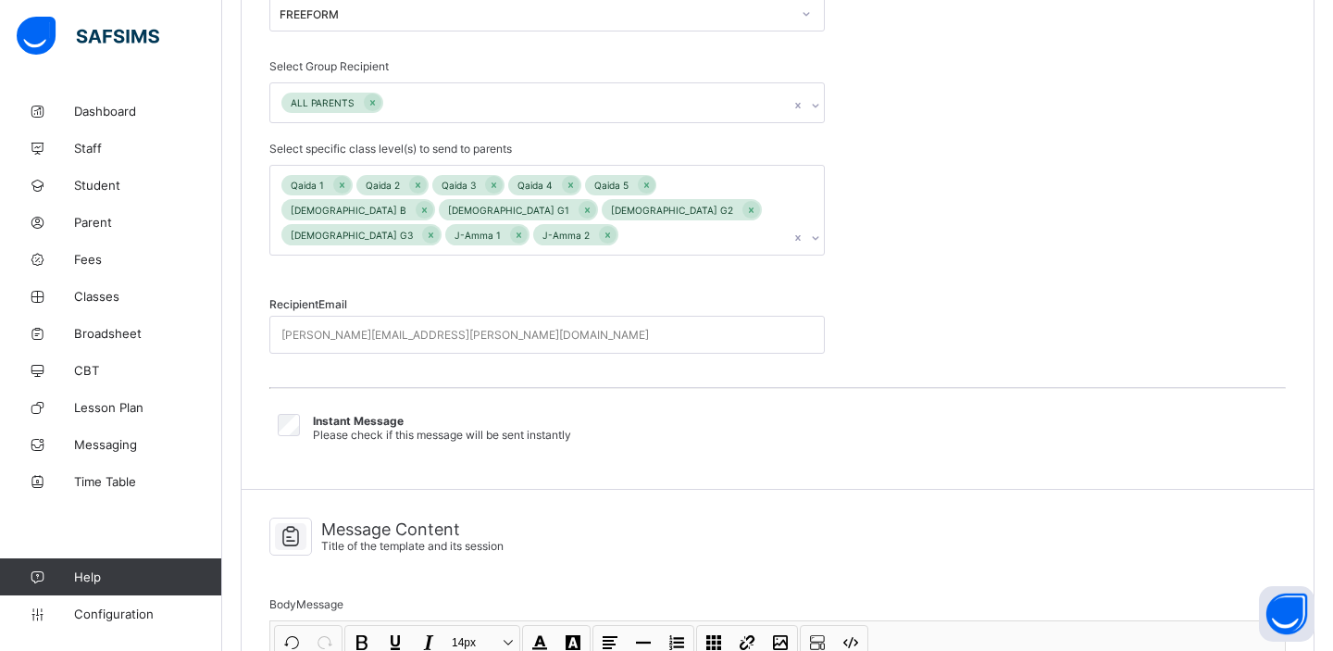
scroll to position [387, 0]
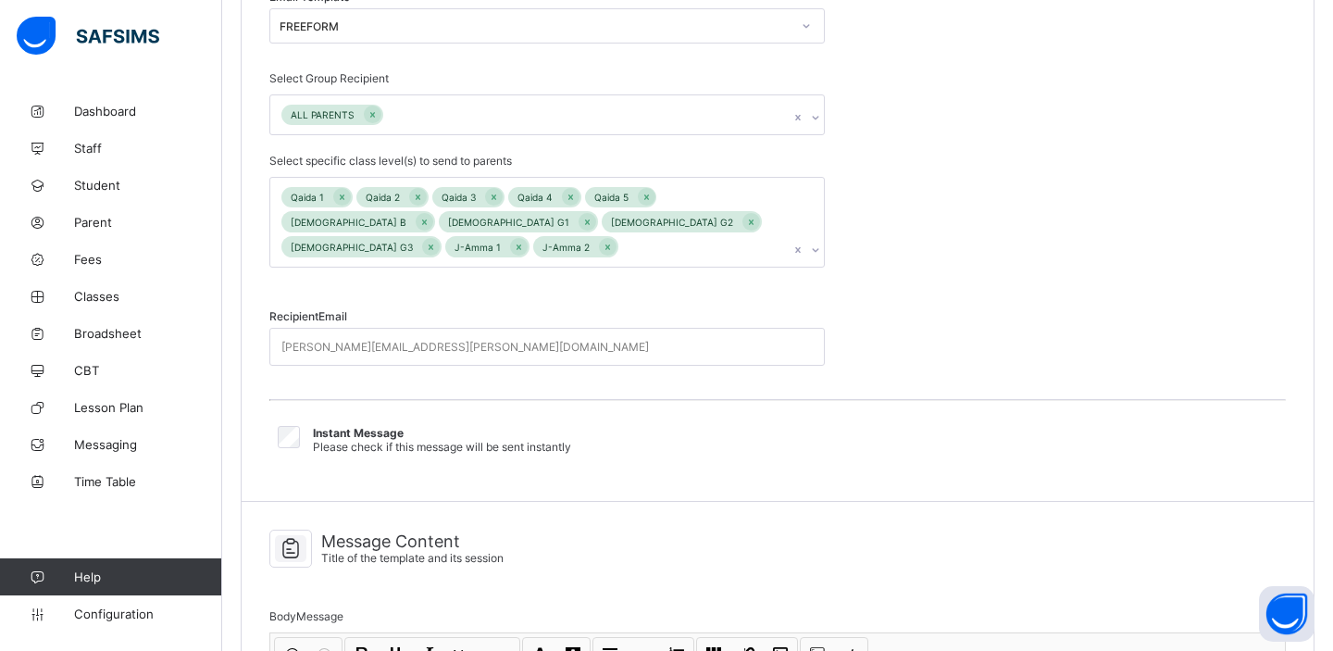
click at [732, 329] on div "john.doe@flexisaf.com" at bounding box center [529, 347] width 518 height 36
type input "**********"
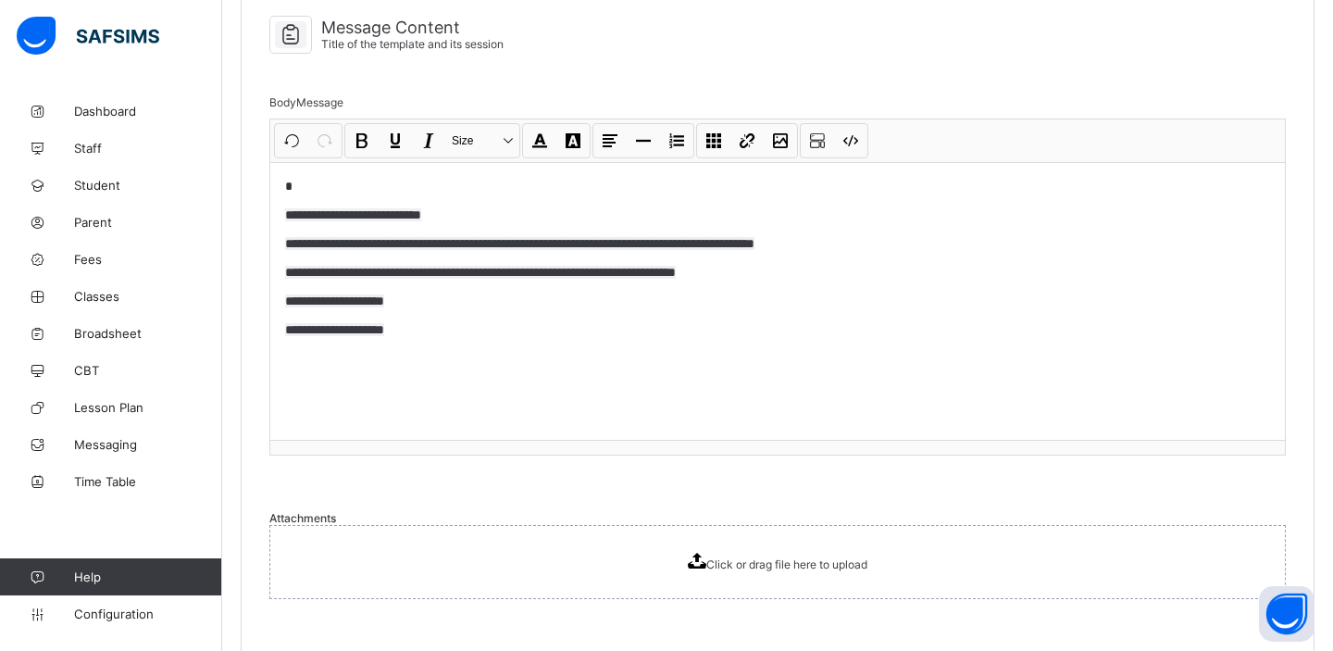
scroll to position [975, 0]
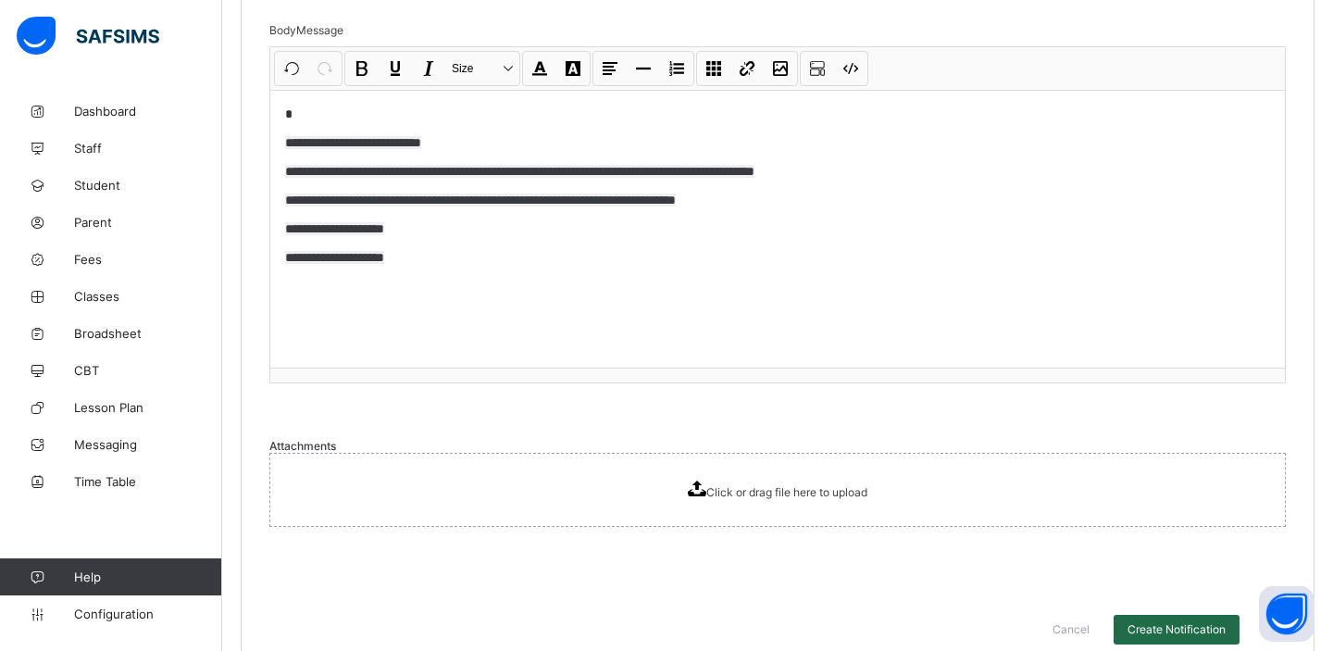
click at [1149, 622] on span "Create Notification" at bounding box center [1176, 629] width 98 height 14
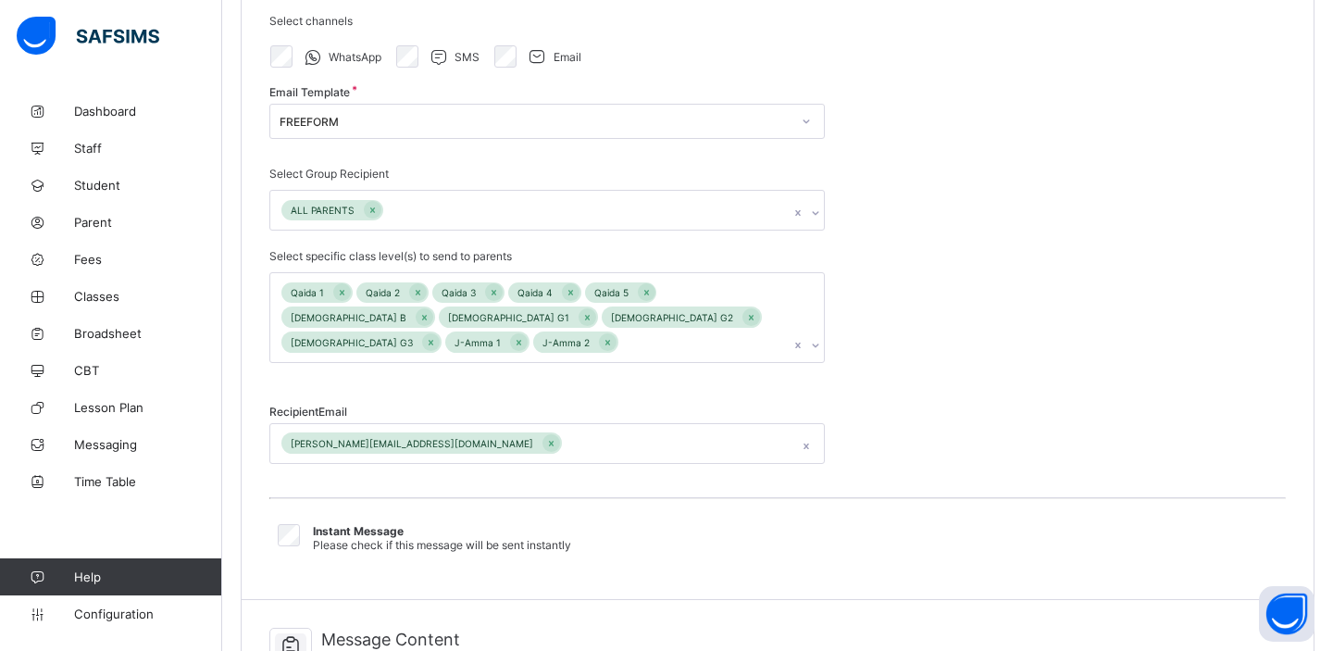
scroll to position [0, 0]
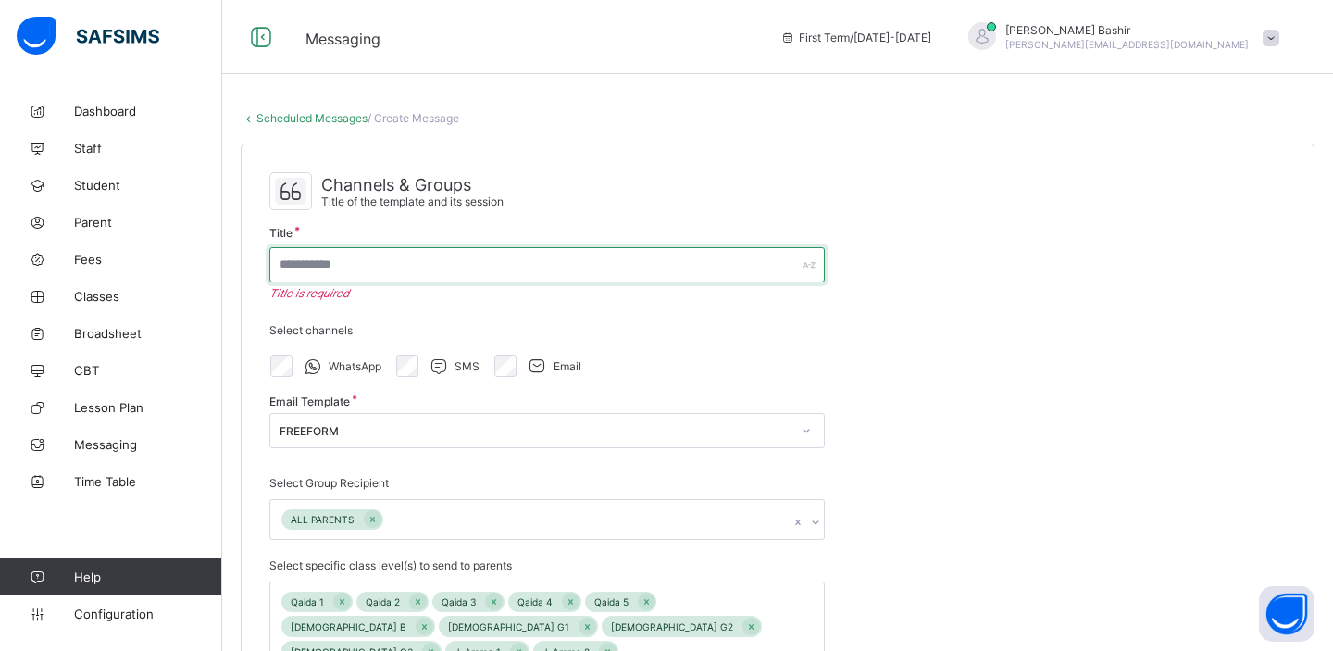
click at [765, 267] on input "text" at bounding box center [546, 264] width 555 height 35
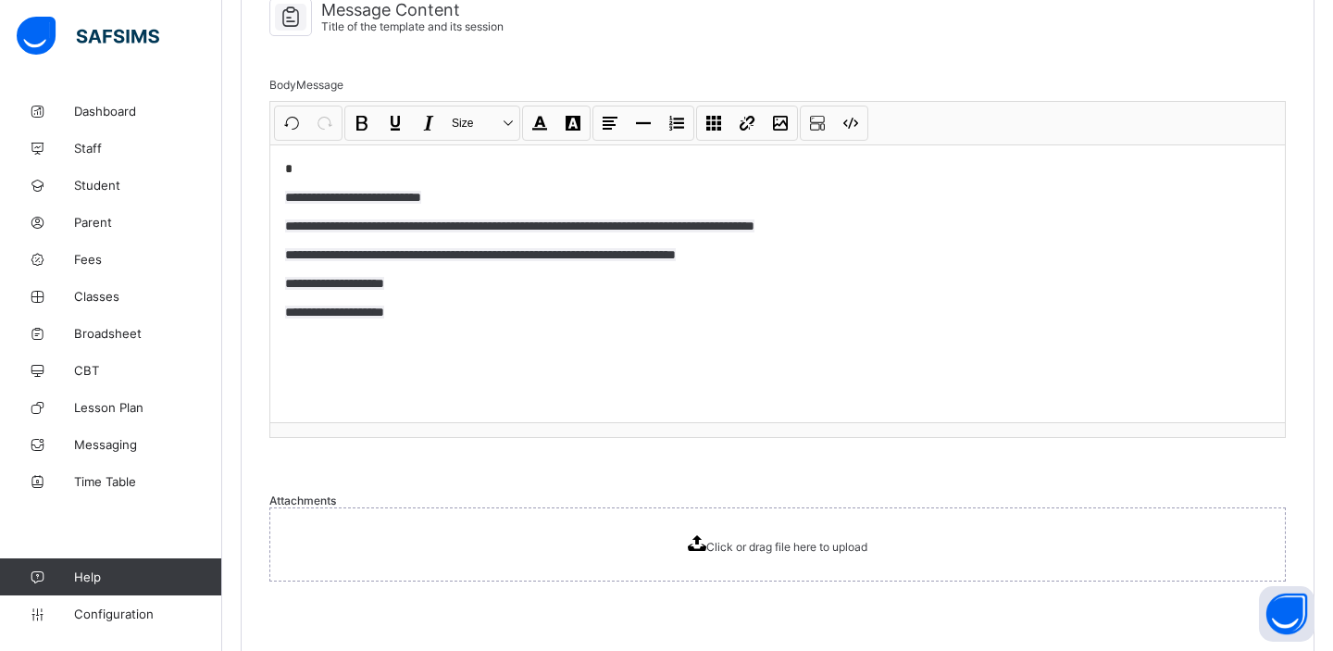
scroll to position [975, 0]
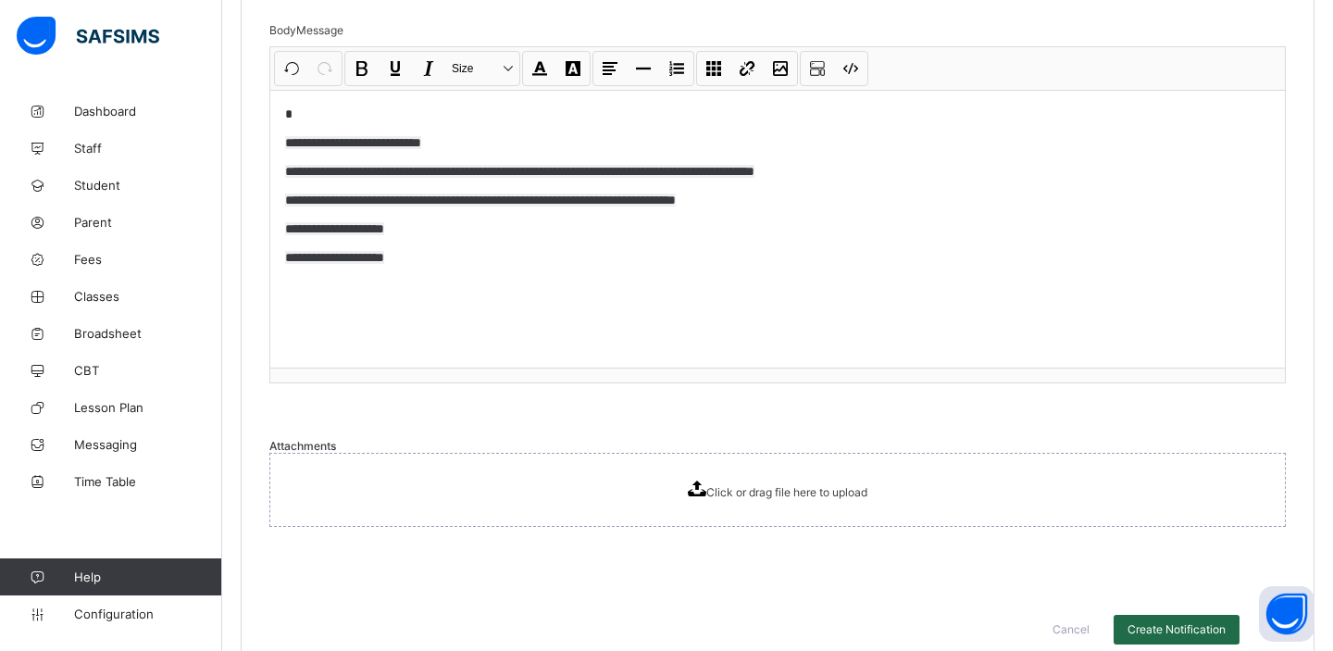
type input "**********"
click at [1151, 622] on span "Create Notification" at bounding box center [1176, 629] width 98 height 14
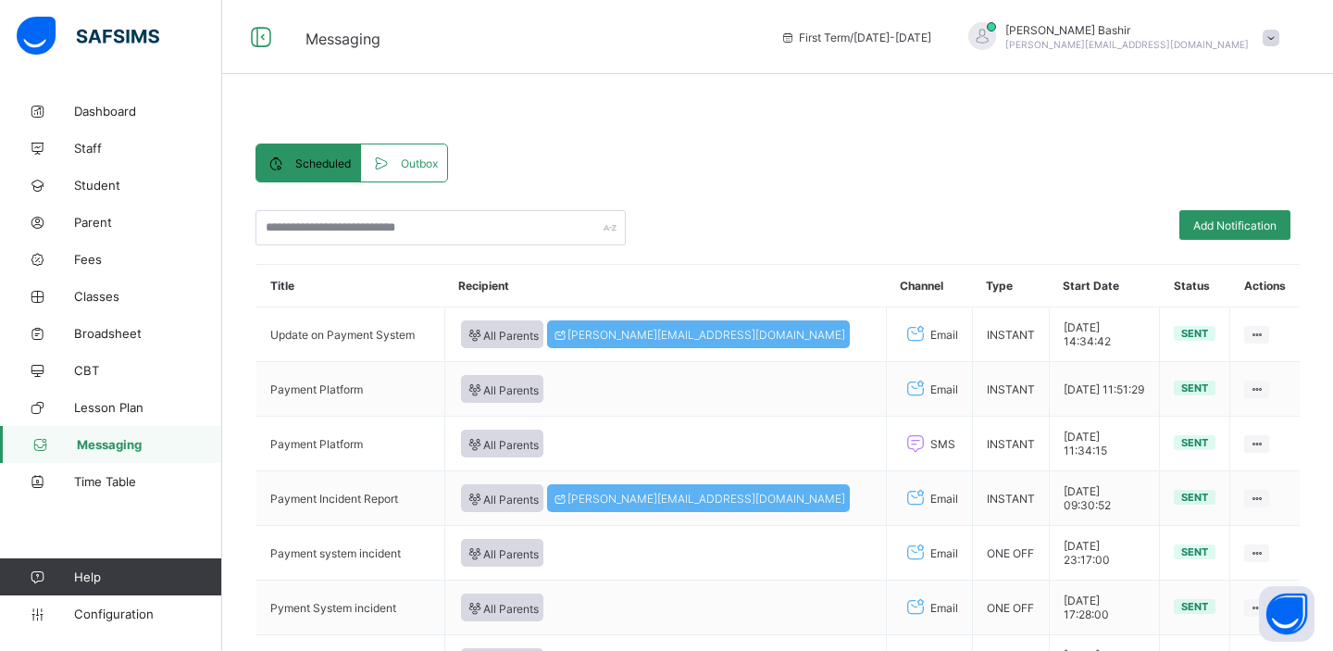
click at [419, 156] on span "Outbox" at bounding box center [419, 163] width 37 height 14
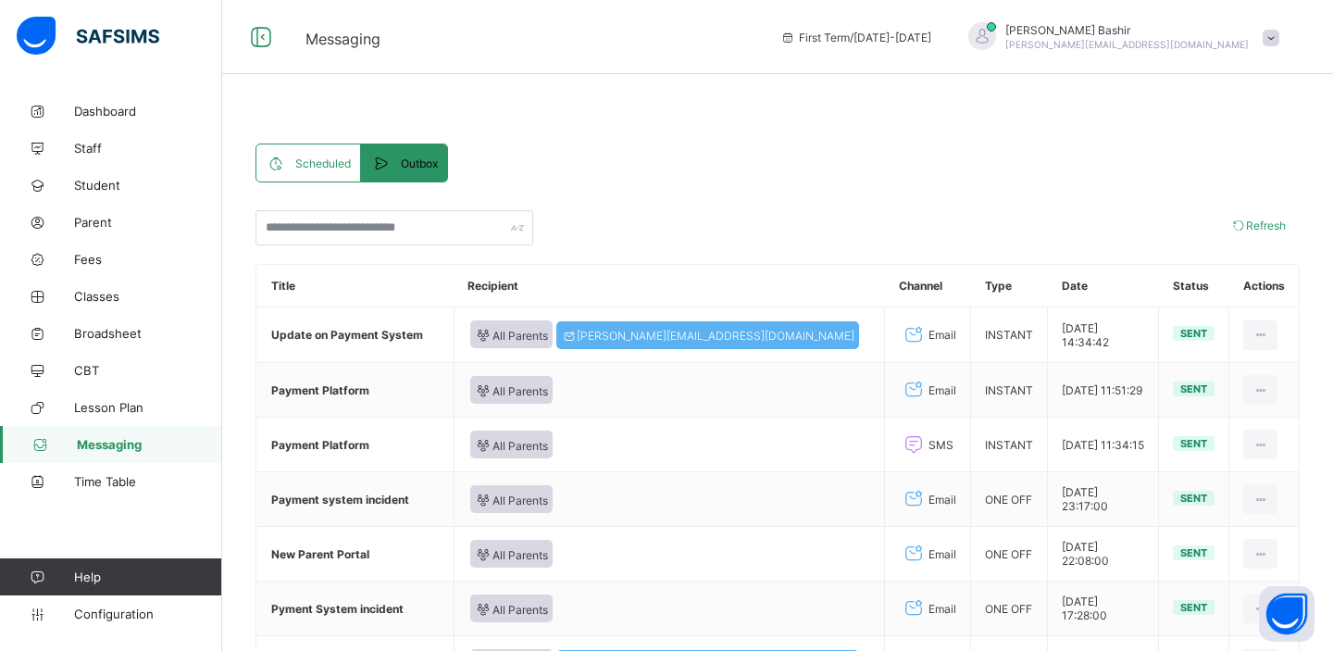
click at [314, 154] on div "Scheduled" at bounding box center [308, 162] width 105 height 37
